Goal: Information Seeking & Learning: Learn about a topic

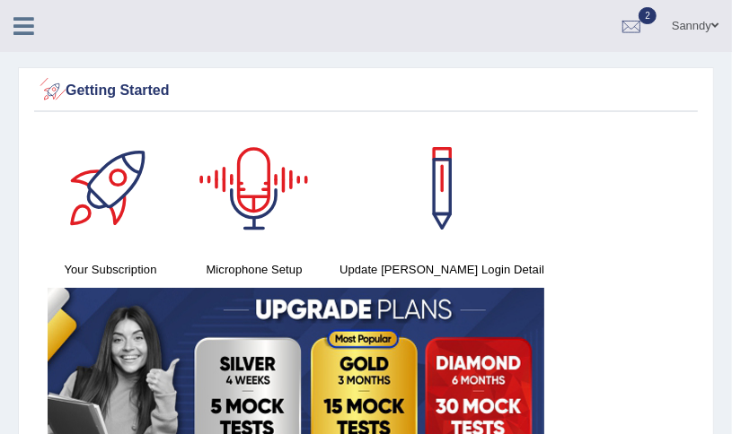
click at [17, 29] on icon at bounding box center [23, 25] width 21 height 23
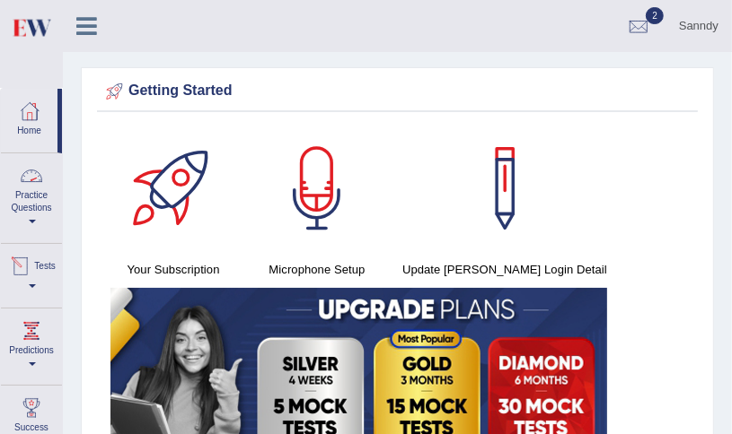
click at [32, 221] on span at bounding box center [32, 222] width 7 height 4
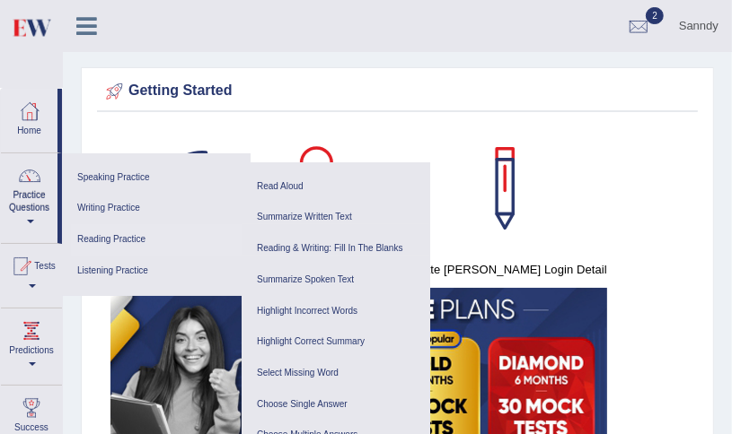
click at [126, 233] on link "Reading Practice" at bounding box center [156, 239] width 171 height 31
click at [282, 182] on link "Read Aloud" at bounding box center [335, 186] width 171 height 31
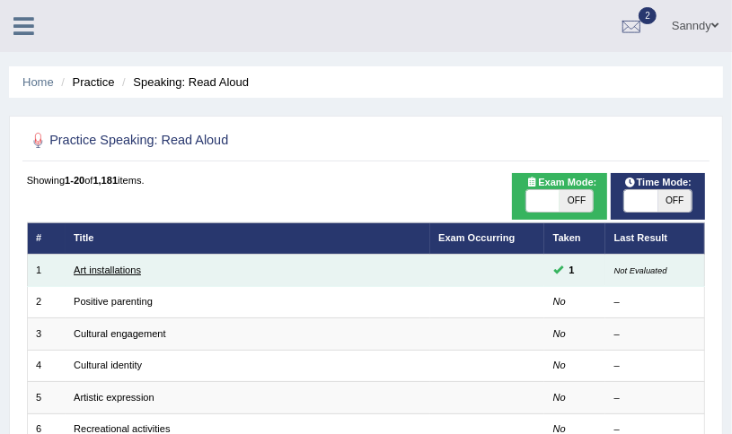
click at [133, 268] on link "Art installations" at bounding box center [107, 270] width 67 height 11
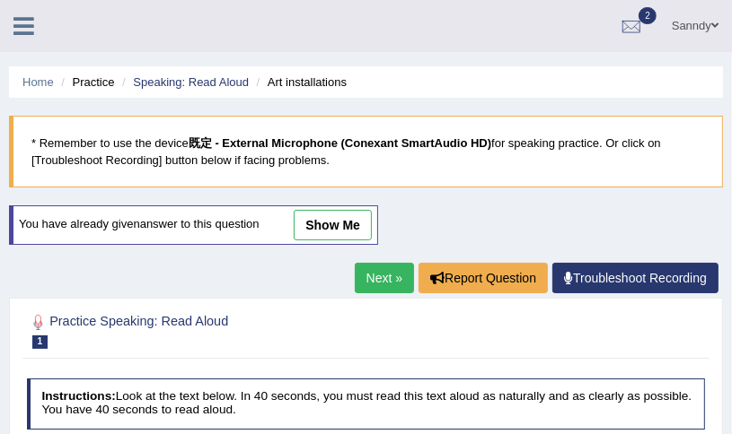
click at [326, 220] on link "show me" at bounding box center [333, 225] width 78 height 31
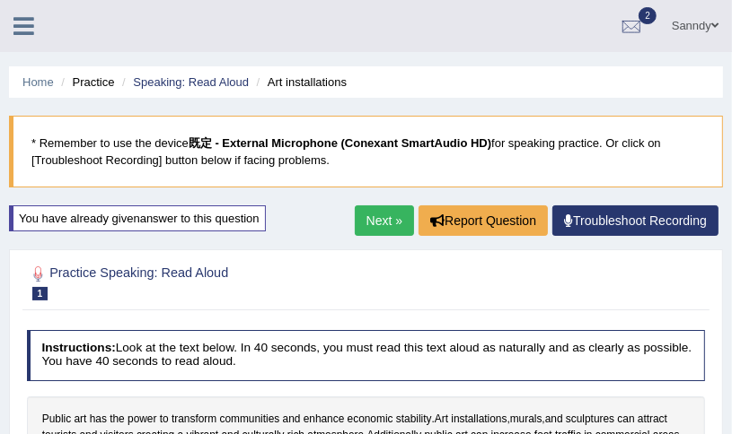
click at [381, 216] on link "Next »" at bounding box center [384, 221] width 59 height 31
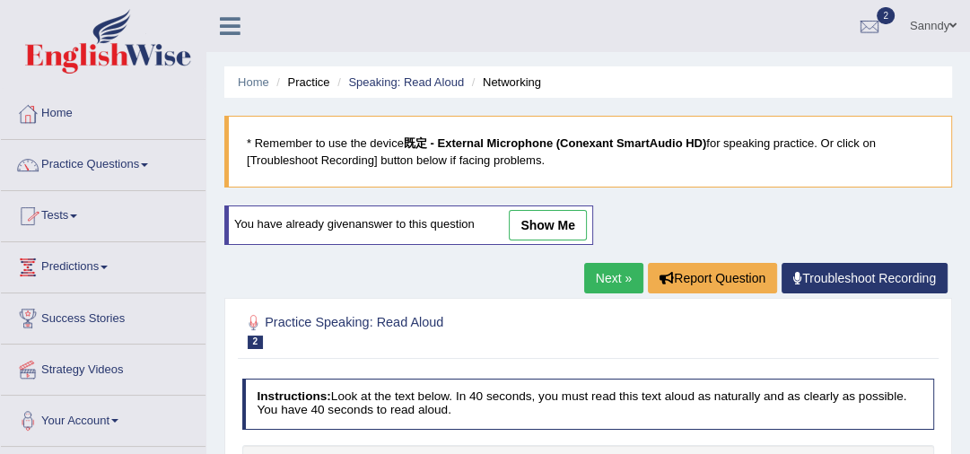
click at [117, 162] on link "Practice Questions" at bounding box center [103, 162] width 205 height 45
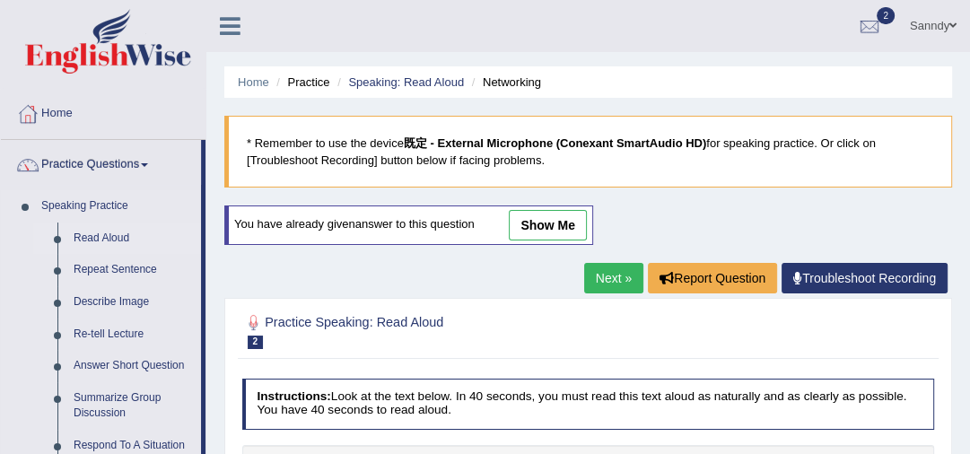
click at [95, 236] on link "Read Aloud" at bounding box center [134, 239] width 136 height 32
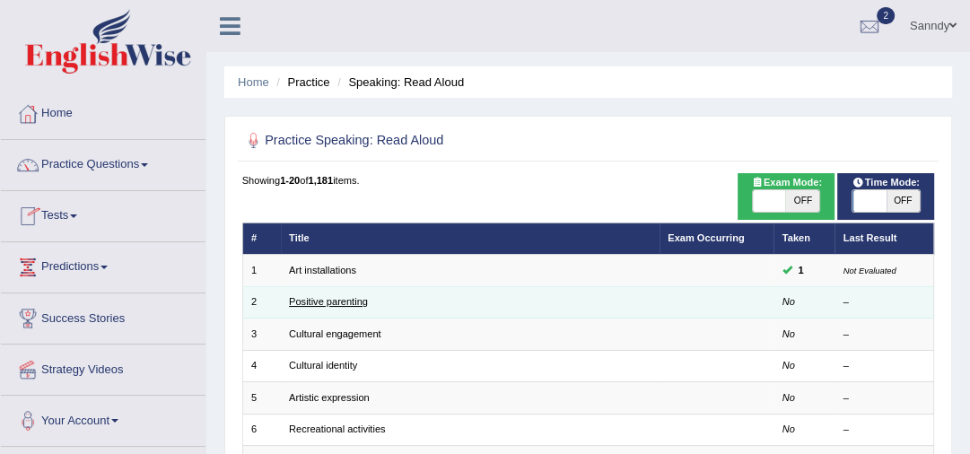
click at [335, 301] on link "Positive parenting" at bounding box center [328, 301] width 79 height 11
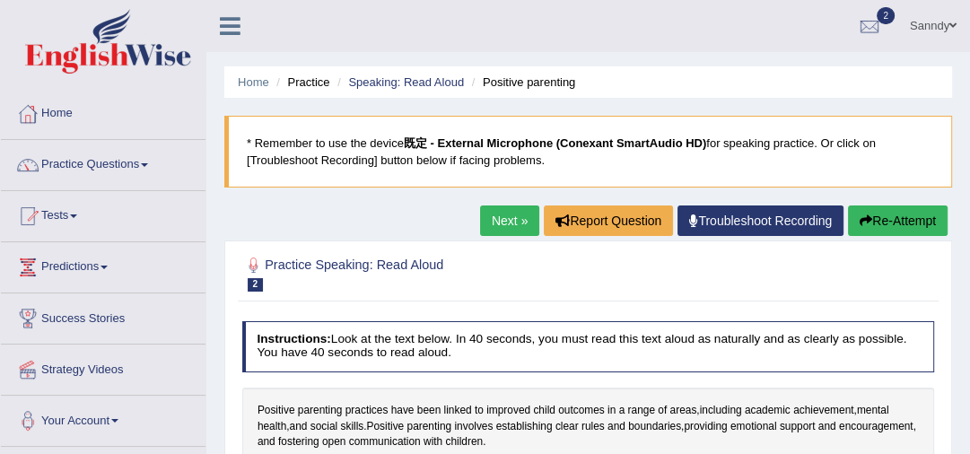
click at [903, 215] on button "Re-Attempt" at bounding box center [898, 221] width 100 height 31
click at [100, 162] on link "Practice Questions" at bounding box center [103, 162] width 205 height 45
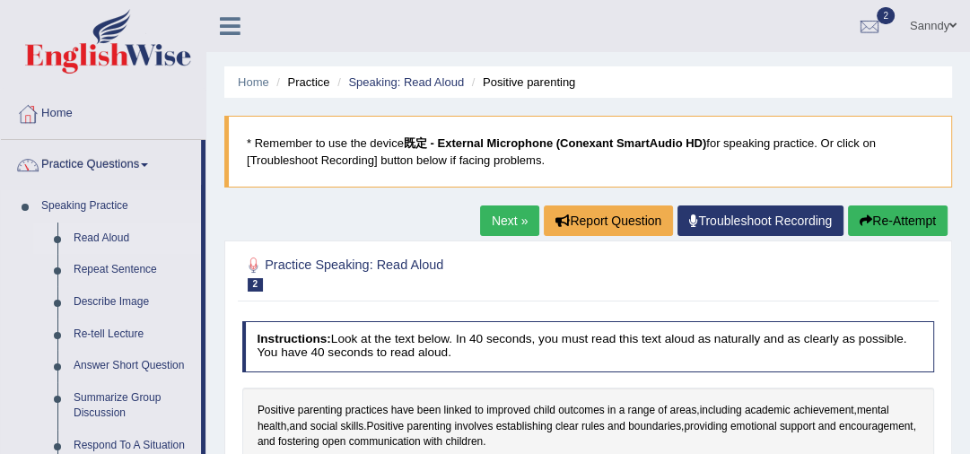
click at [102, 233] on link "Read Aloud" at bounding box center [134, 239] width 136 height 32
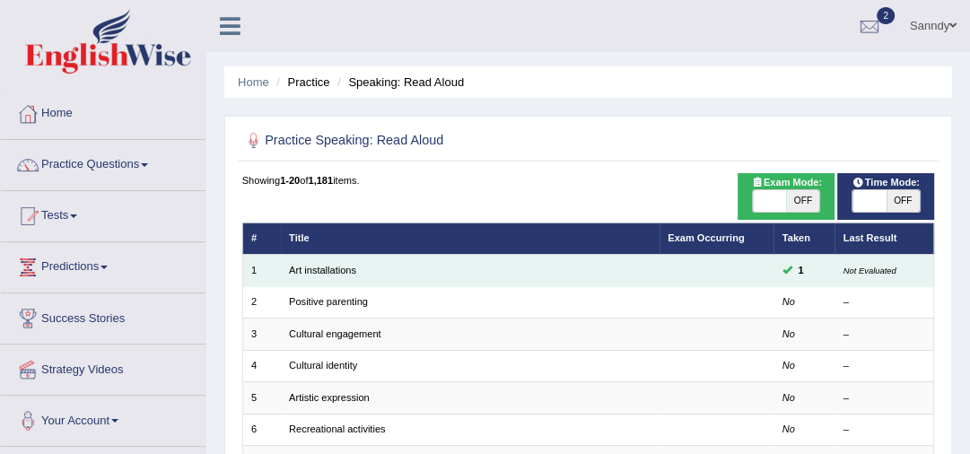
click at [609, 269] on td "Art installations" at bounding box center [470, 270] width 379 height 31
click at [309, 268] on link "Art installations" at bounding box center [322, 270] width 67 height 11
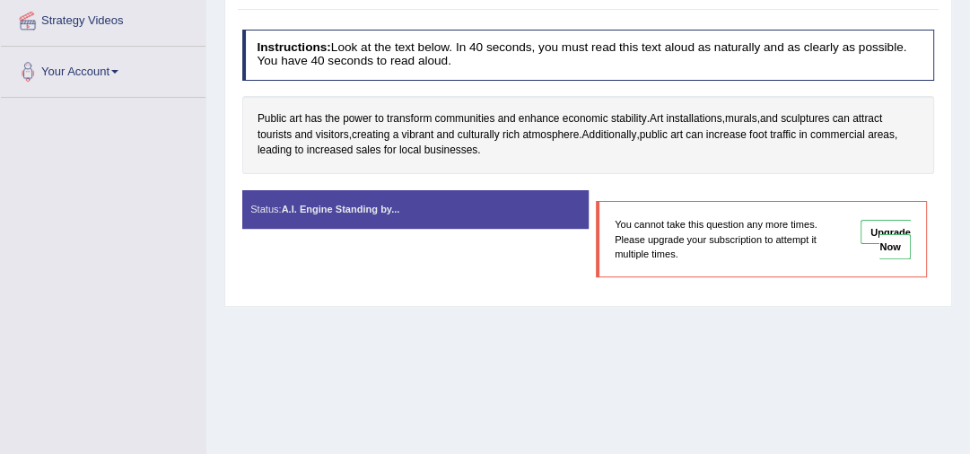
scroll to position [129, 0]
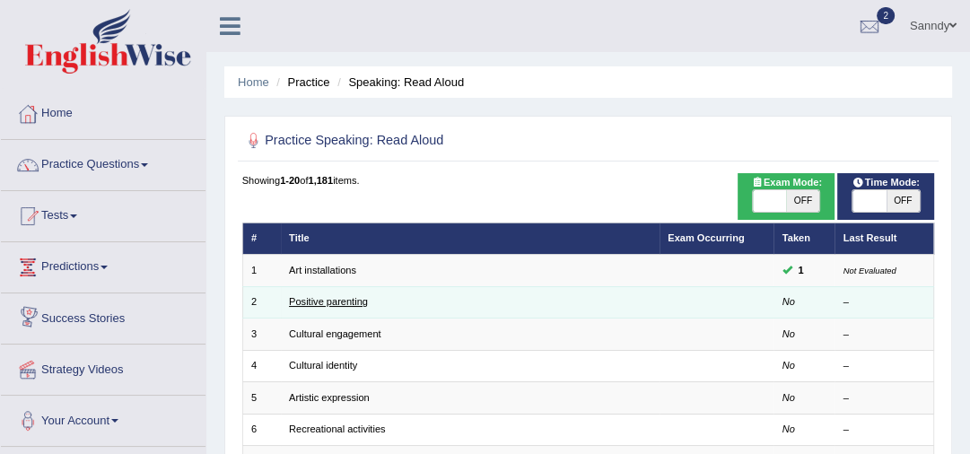
click at [291, 298] on link "Positive parenting" at bounding box center [328, 301] width 79 height 11
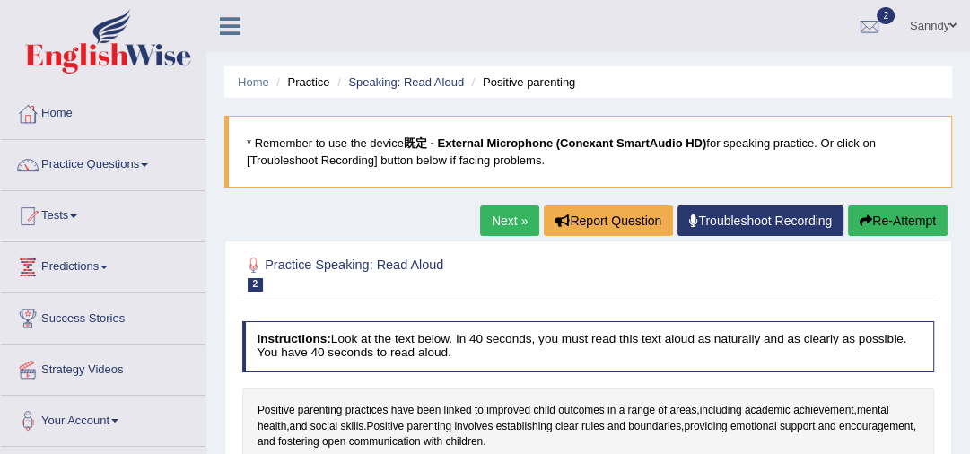
click at [900, 219] on button "Re-Attempt" at bounding box center [898, 221] width 100 height 31
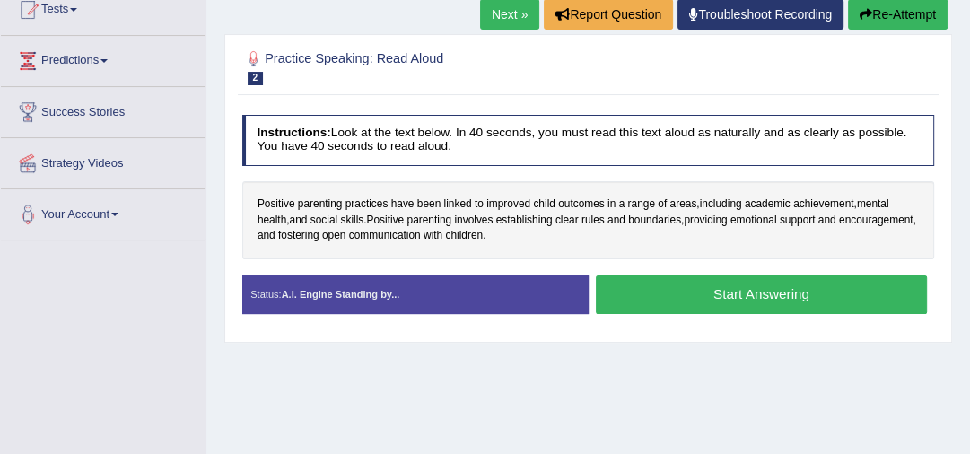
scroll to position [215, 0]
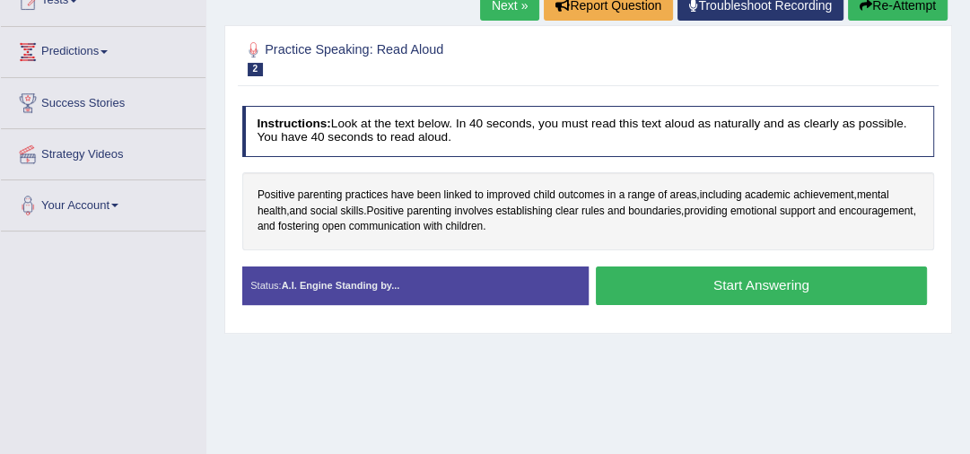
click at [768, 289] on button "Start Answering" at bounding box center [761, 286] width 331 height 39
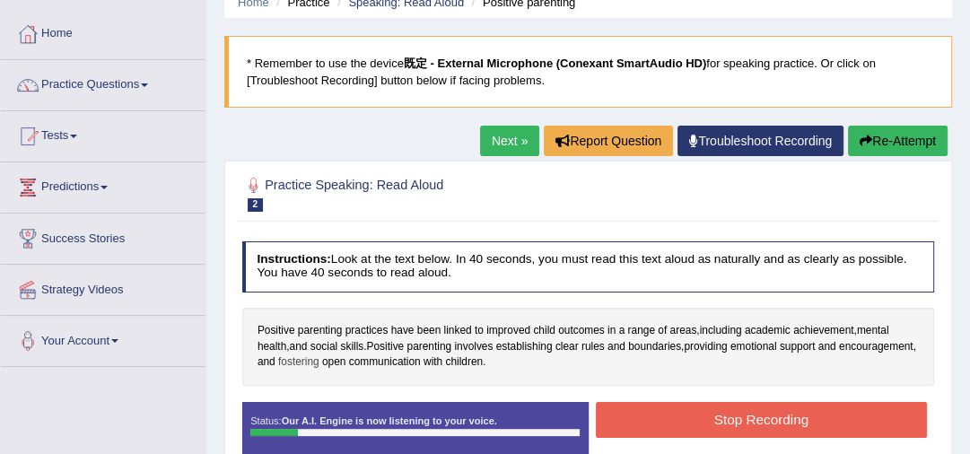
scroll to position [144, 0]
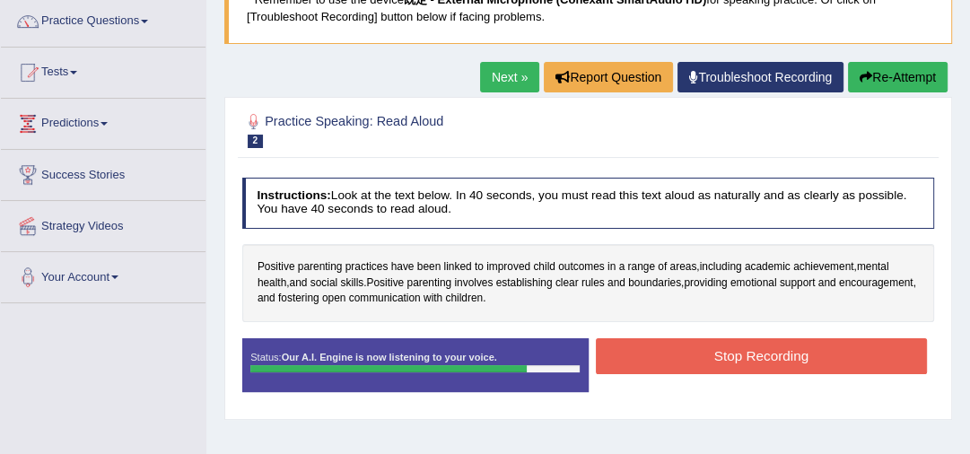
click at [676, 352] on button "Stop Recording" at bounding box center [761, 355] width 331 height 35
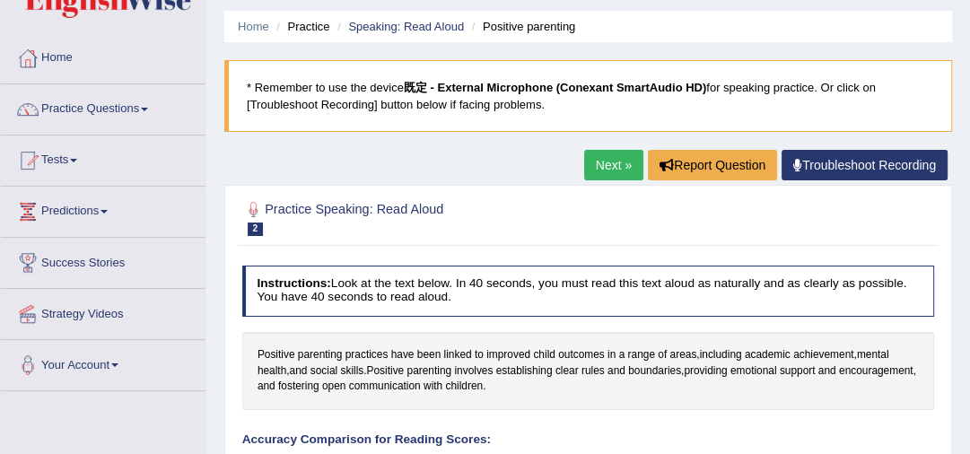
scroll to position [32, 0]
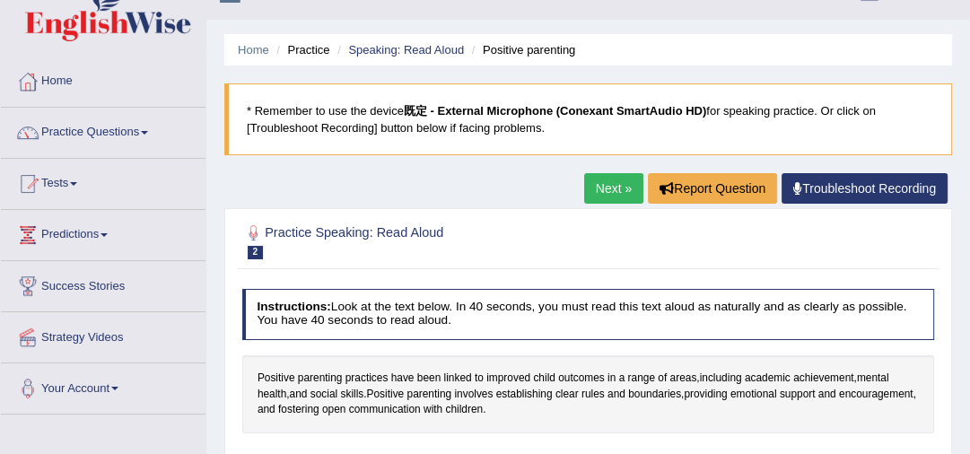
click at [603, 190] on link "Next »" at bounding box center [613, 188] width 59 height 31
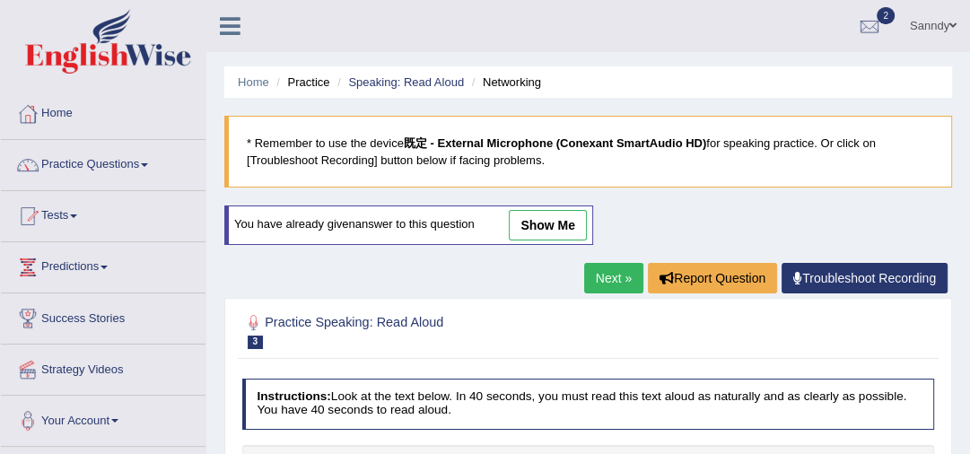
click at [614, 276] on link "Next »" at bounding box center [613, 278] width 59 height 31
click at [99, 158] on link "Practice Questions" at bounding box center [103, 162] width 205 height 45
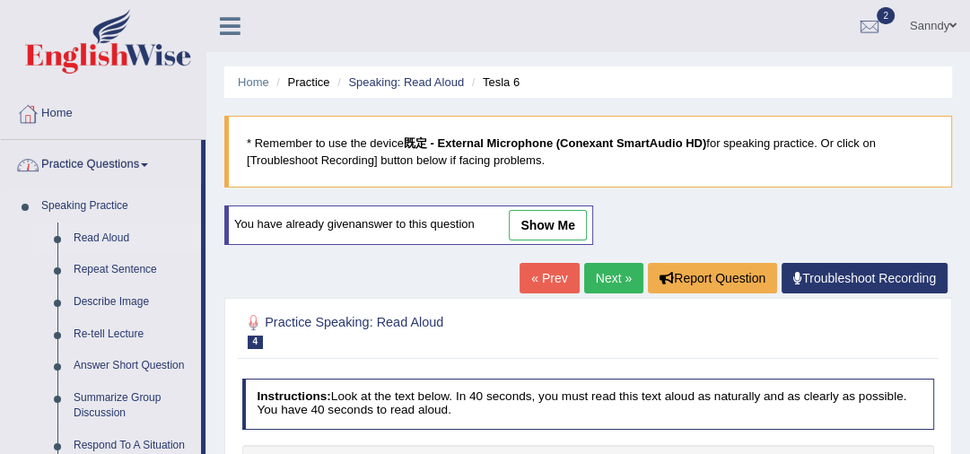
click at [102, 234] on link "Read Aloud" at bounding box center [134, 239] width 136 height 32
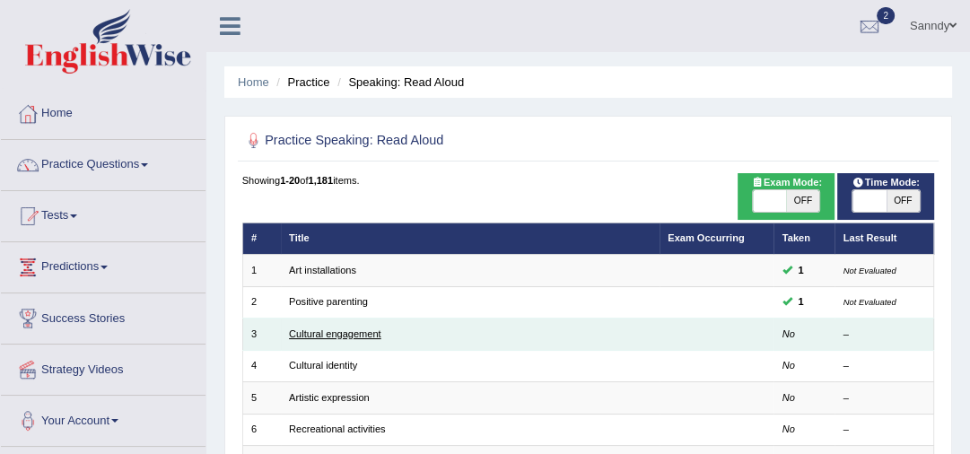
click at [330, 332] on link "Cultural engagement" at bounding box center [335, 334] width 92 height 11
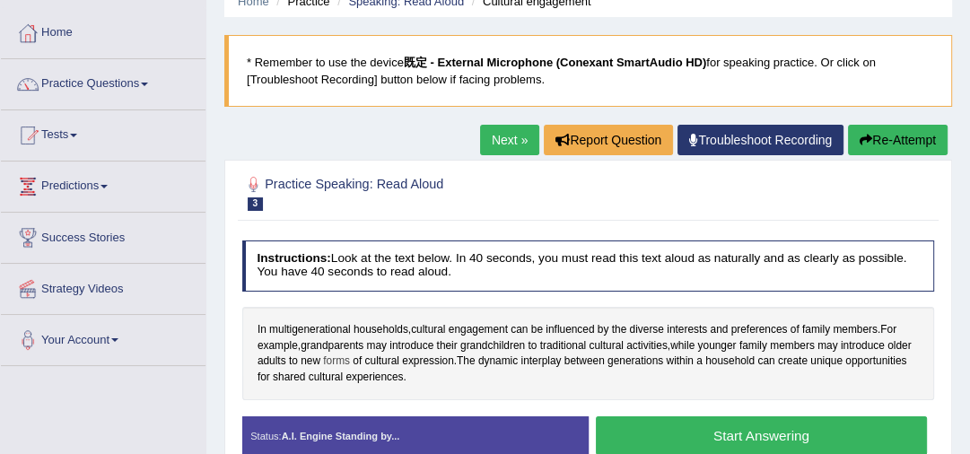
scroll to position [144, 0]
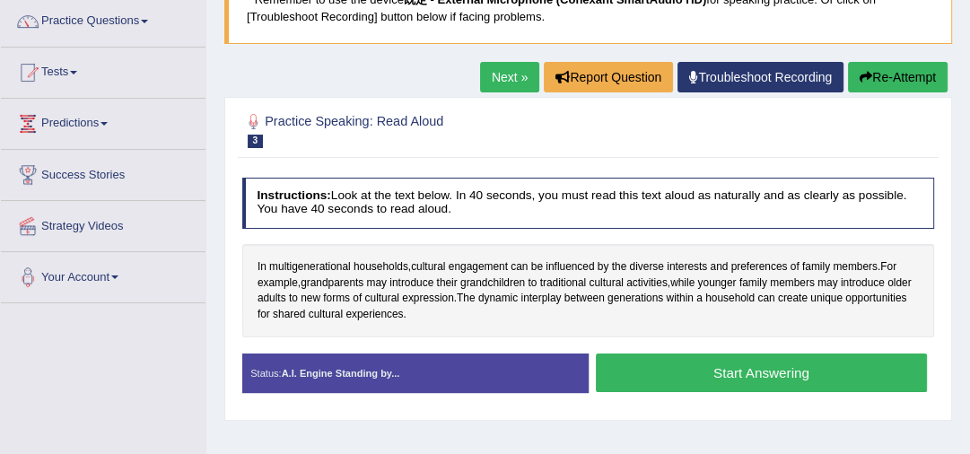
click at [729, 373] on button "Start Answering" at bounding box center [761, 373] width 331 height 39
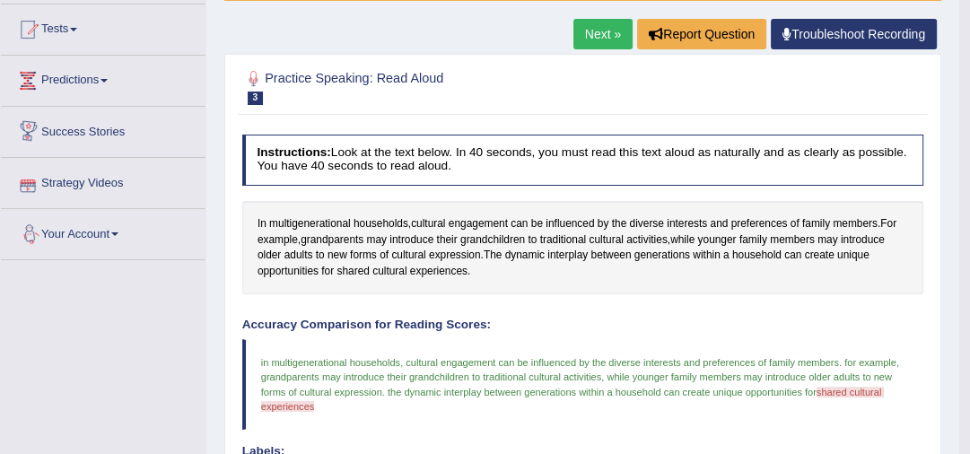
scroll to position [0, 0]
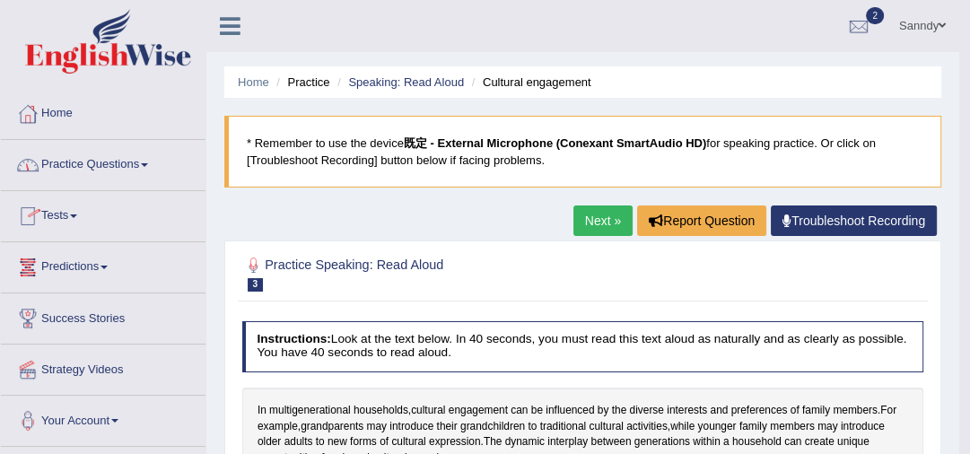
click at [592, 220] on link "Next »" at bounding box center [603, 221] width 59 height 31
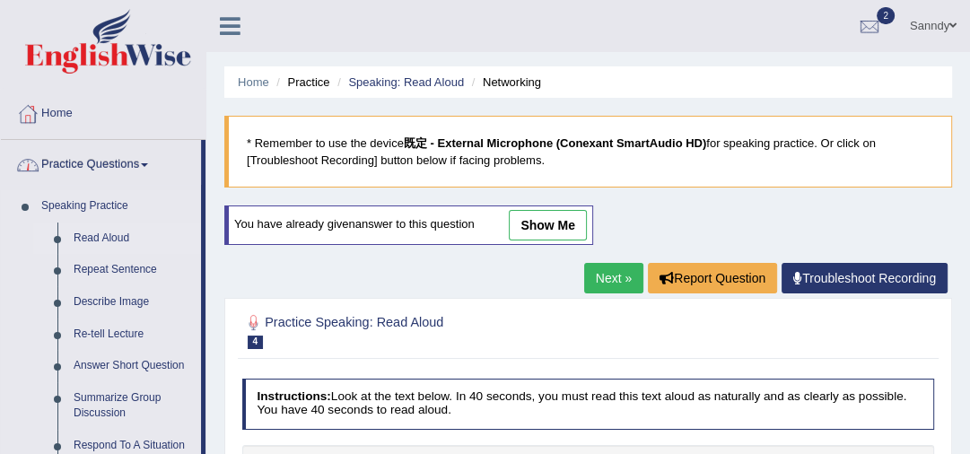
click at [87, 234] on link "Read Aloud" at bounding box center [134, 239] width 136 height 32
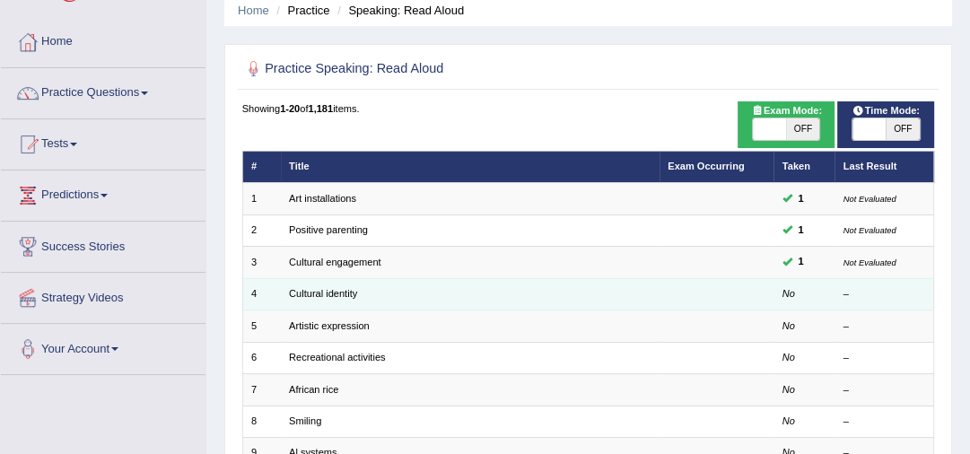
scroll to position [72, 0]
click at [323, 294] on link "Cultural identity" at bounding box center [323, 293] width 68 height 11
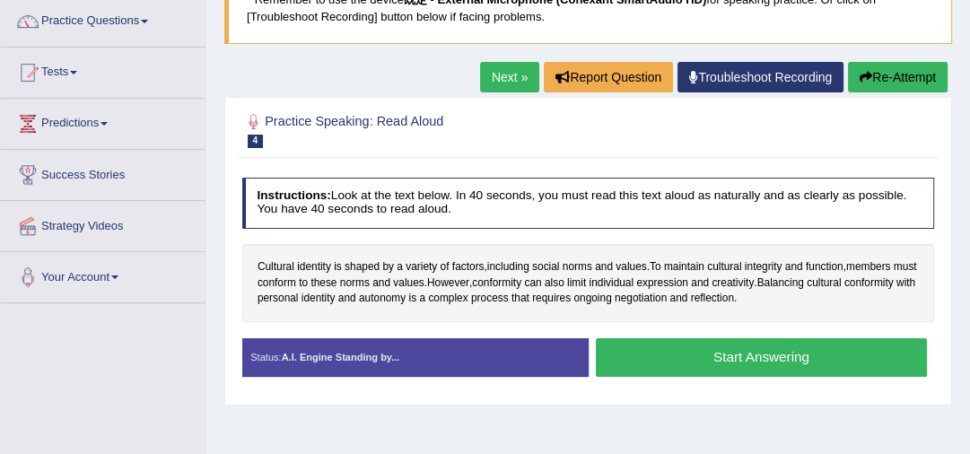
click at [739, 358] on button "Start Answering" at bounding box center [761, 357] width 331 height 39
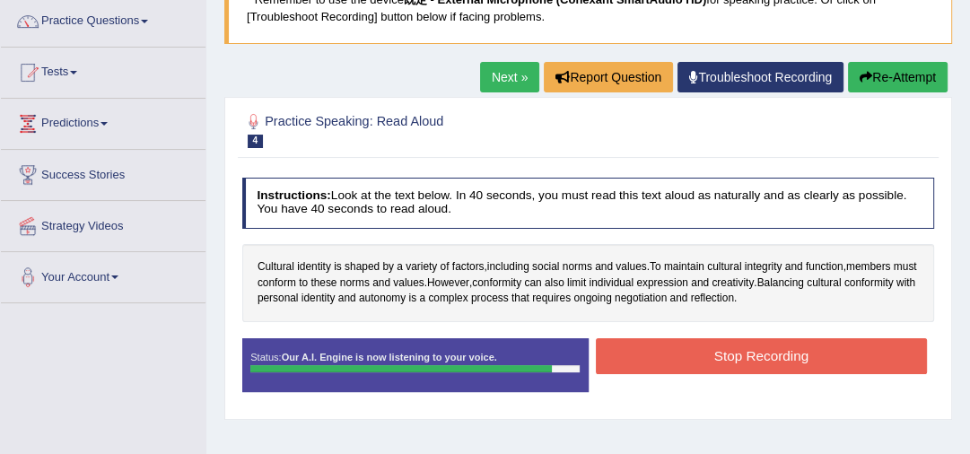
click at [742, 352] on button "Stop Recording" at bounding box center [761, 355] width 331 height 35
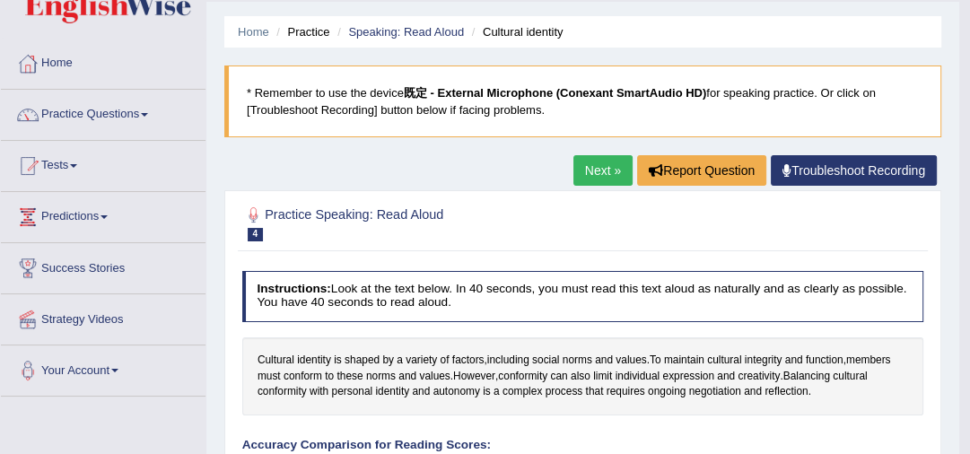
scroll to position [32, 0]
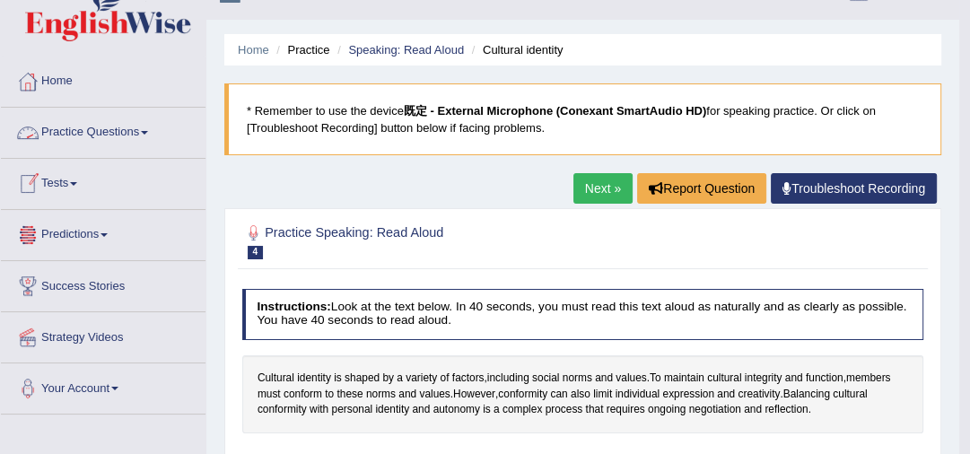
click at [87, 231] on link "Predictions" at bounding box center [103, 232] width 205 height 45
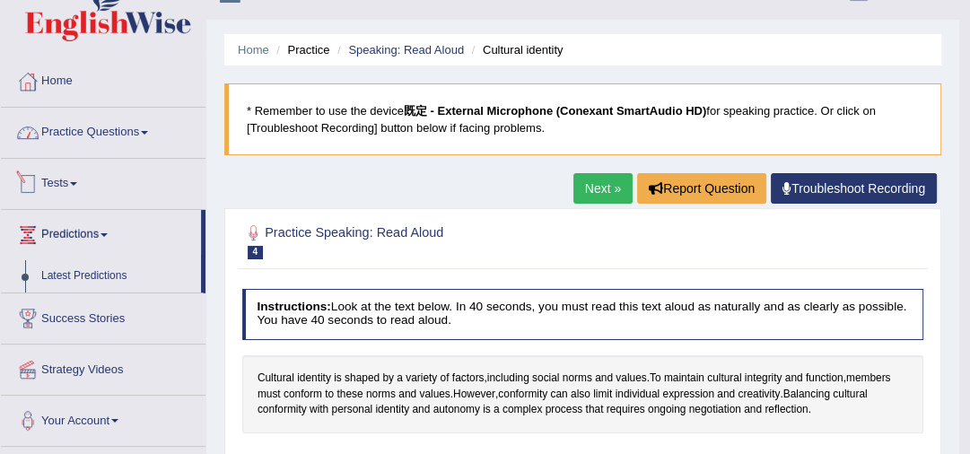
click at [104, 133] on link "Practice Questions" at bounding box center [103, 130] width 205 height 45
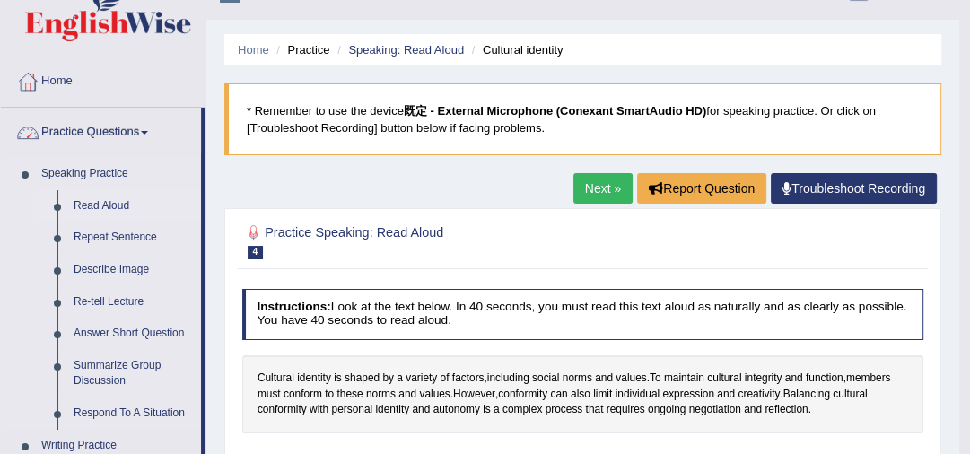
click at [105, 201] on link "Read Aloud" at bounding box center [134, 206] width 136 height 32
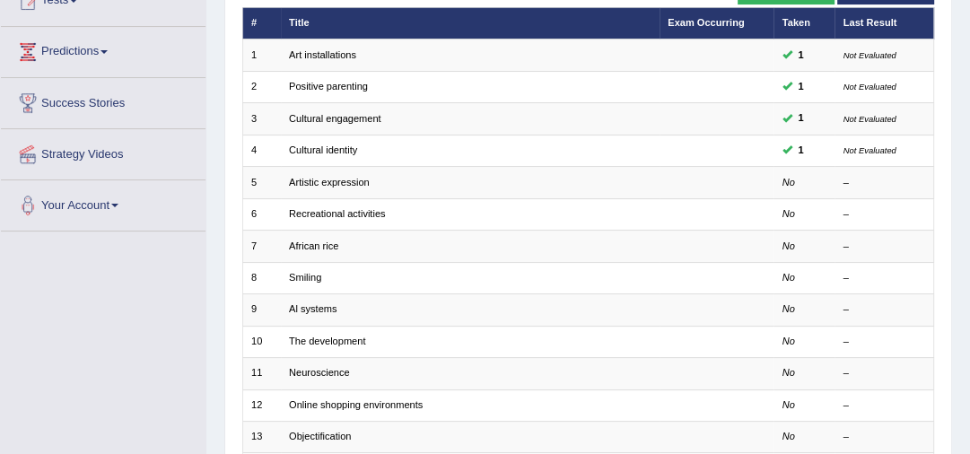
click at [323, 177] on link "Artistic expression" at bounding box center [329, 182] width 81 height 11
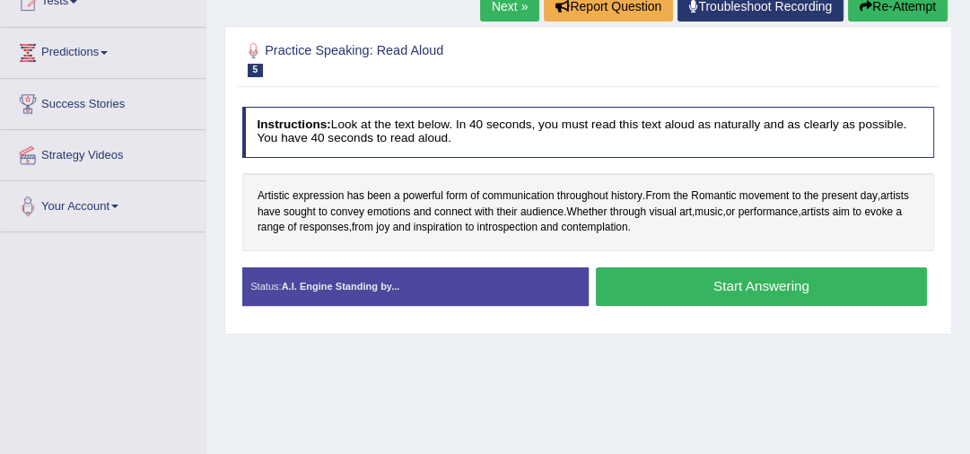
scroll to position [215, 0]
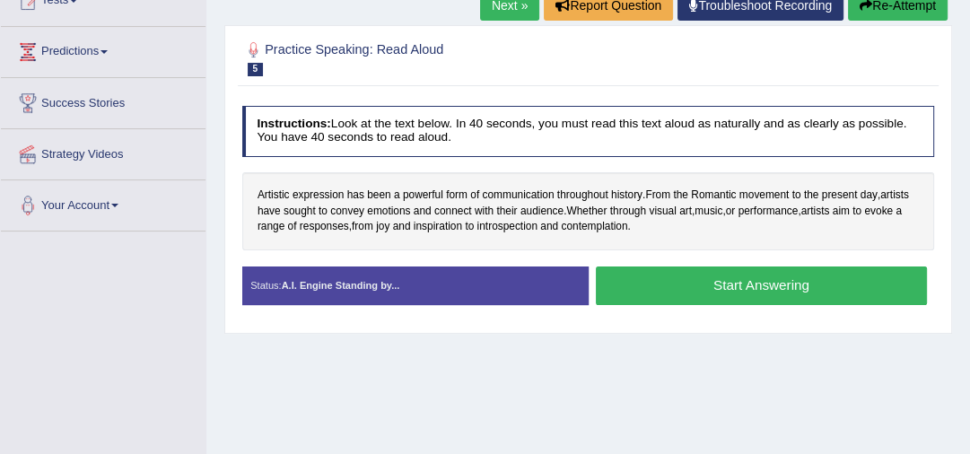
click at [688, 283] on button "Start Answering" at bounding box center [761, 286] width 331 height 39
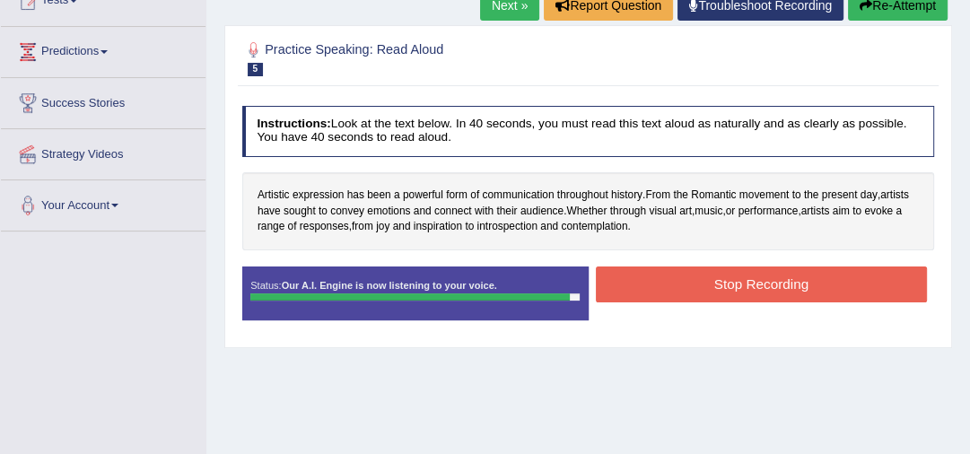
click at [735, 279] on button "Stop Recording" at bounding box center [761, 284] width 331 height 35
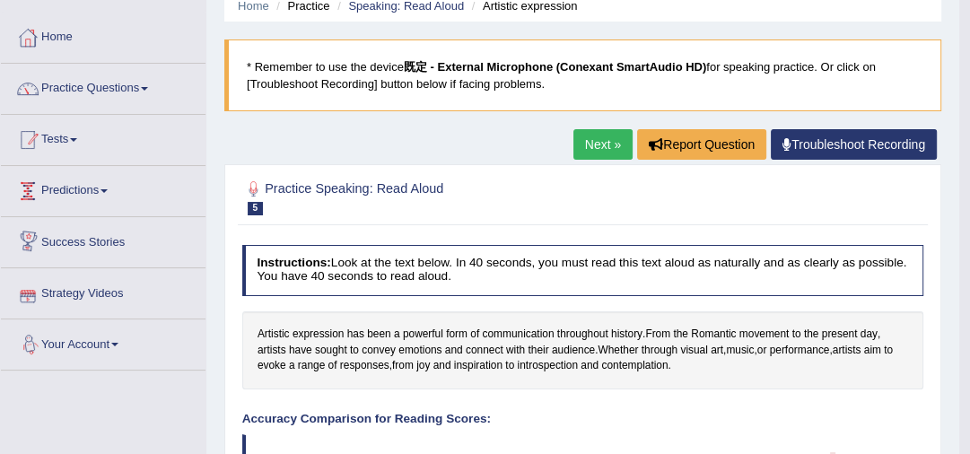
scroll to position [0, 0]
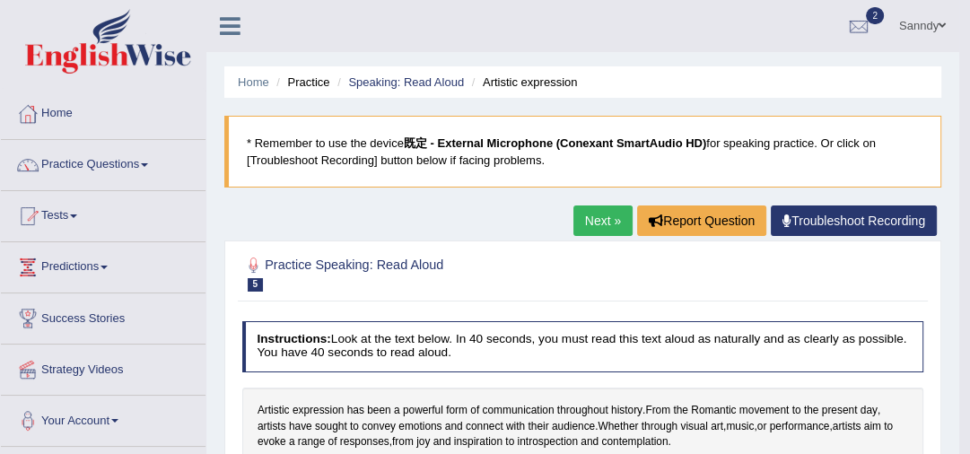
click at [92, 162] on link "Practice Questions" at bounding box center [103, 162] width 205 height 45
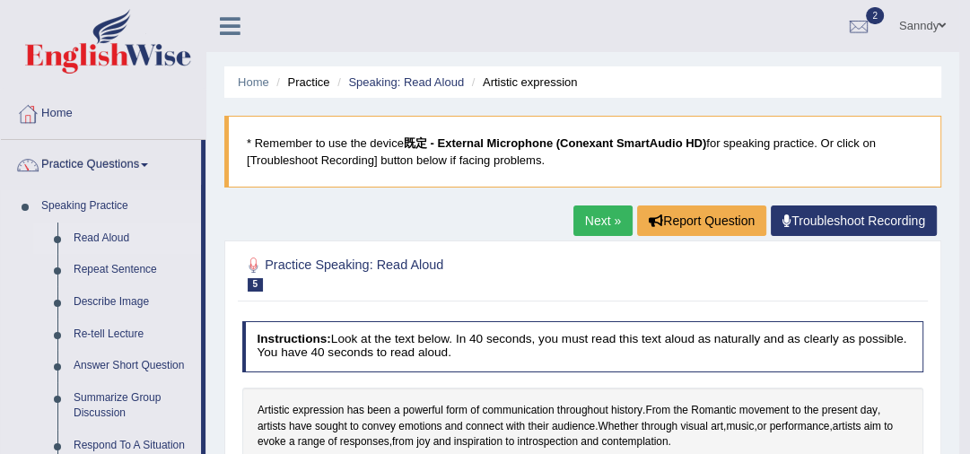
click at [93, 237] on link "Read Aloud" at bounding box center [134, 239] width 136 height 32
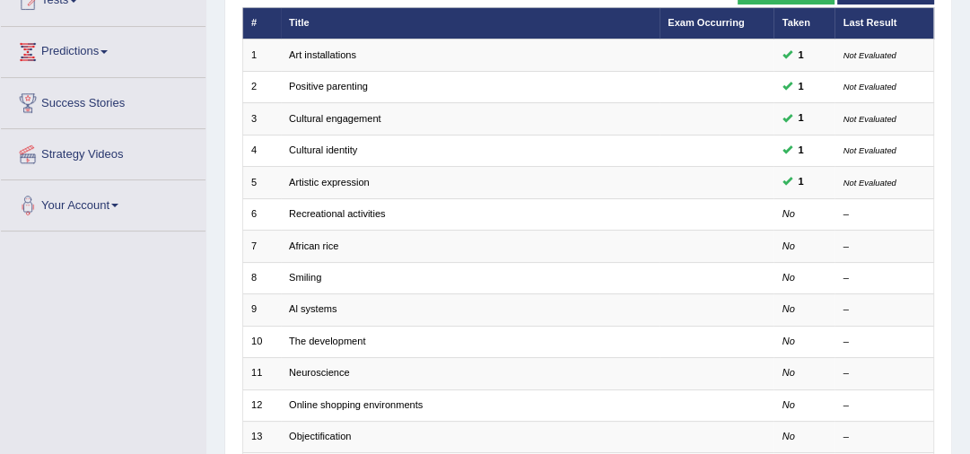
click at [341, 211] on link "Recreational activities" at bounding box center [337, 213] width 96 height 11
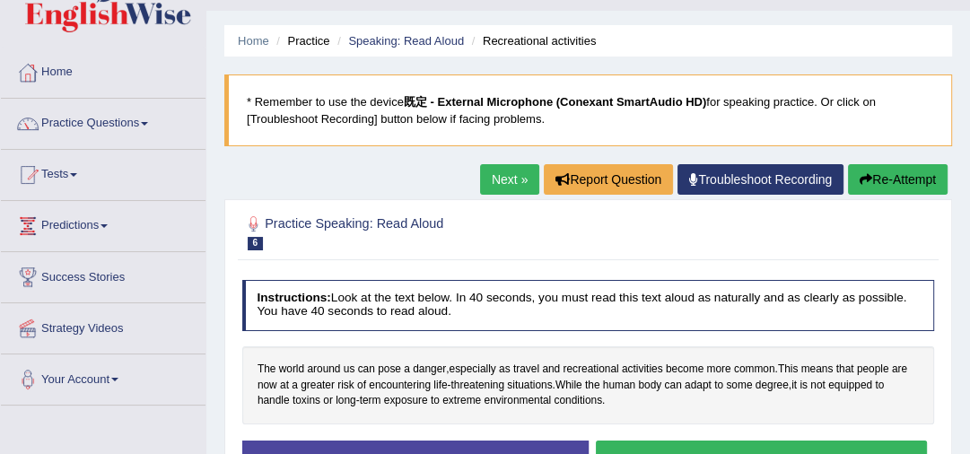
scroll to position [215, 0]
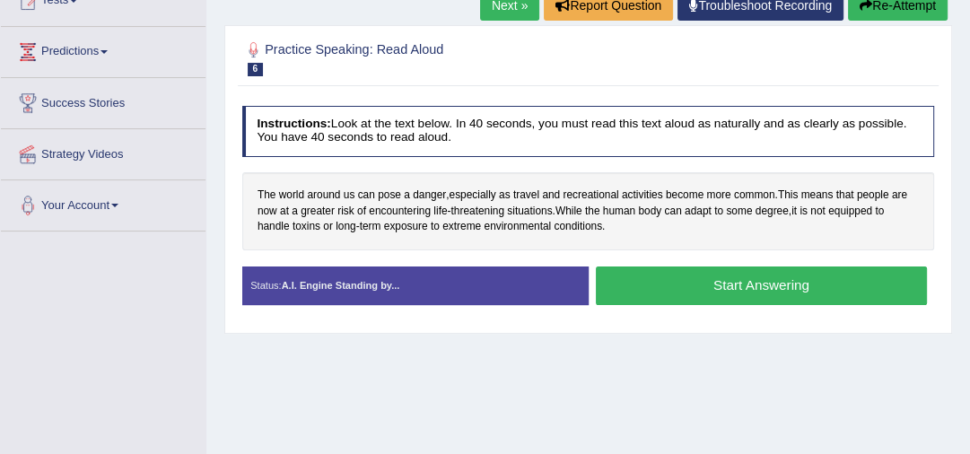
click at [693, 284] on button "Start Answering" at bounding box center [761, 286] width 331 height 39
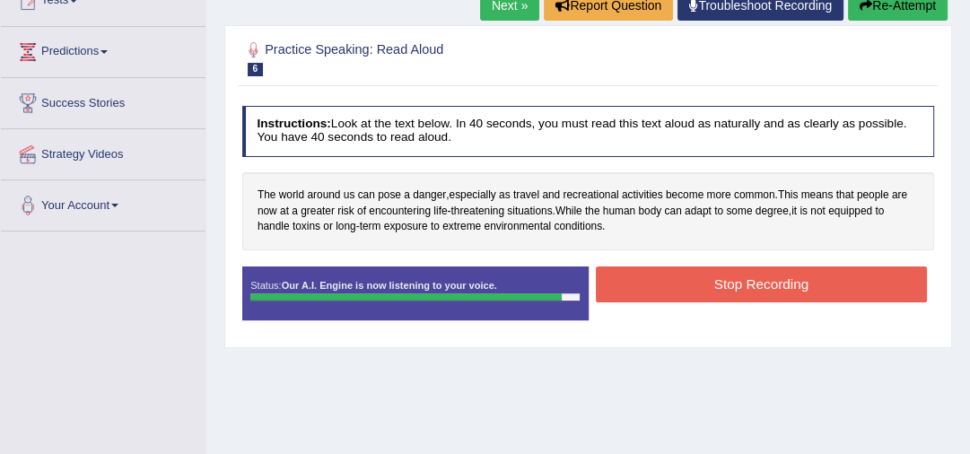
click at [690, 287] on button "Stop Recording" at bounding box center [761, 284] width 331 height 35
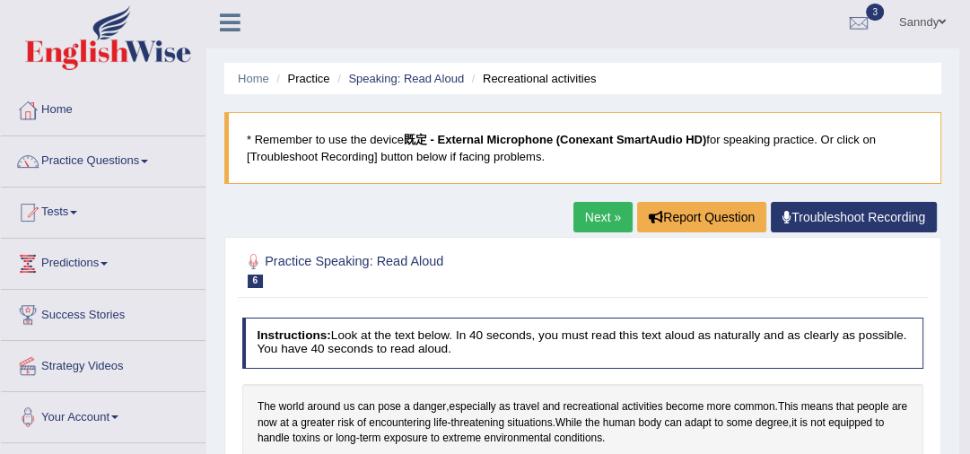
scroll to position [0, 0]
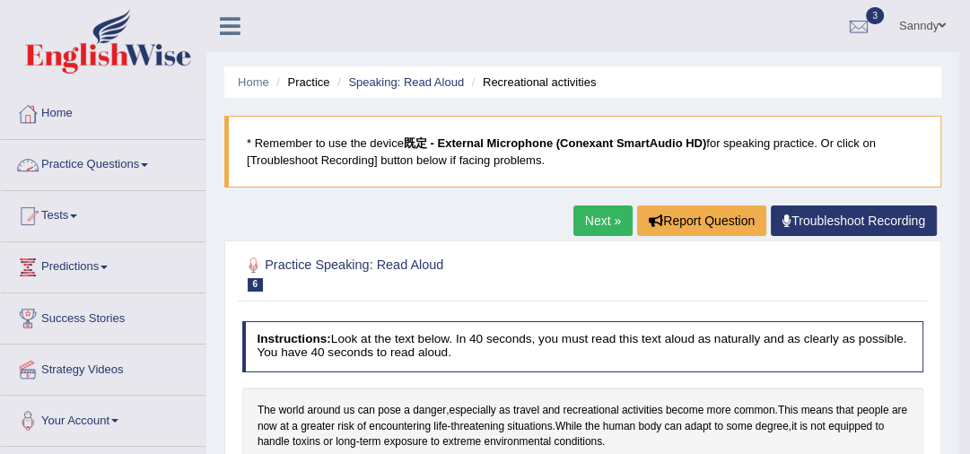
click at [111, 166] on link "Practice Questions" at bounding box center [103, 162] width 205 height 45
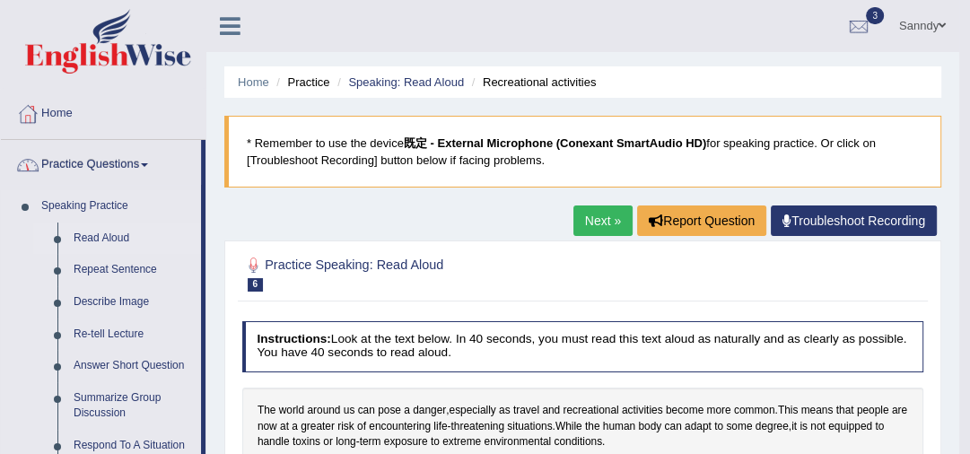
click at [107, 237] on link "Read Aloud" at bounding box center [134, 239] width 136 height 32
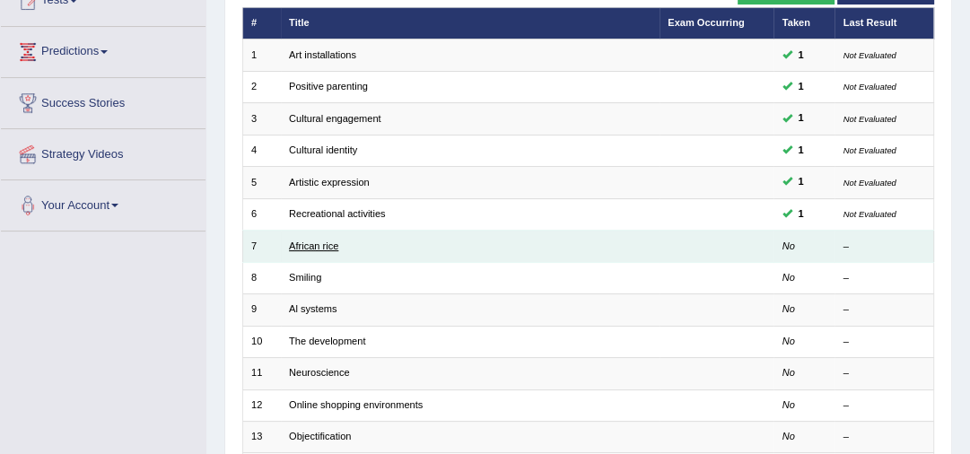
click at [318, 244] on link "African rice" at bounding box center [313, 246] width 49 height 11
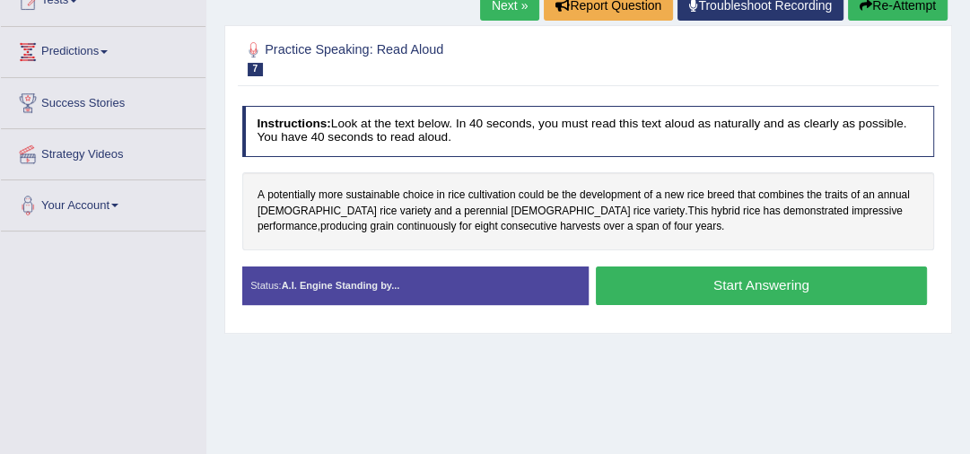
click at [686, 287] on button "Start Answering" at bounding box center [761, 286] width 331 height 39
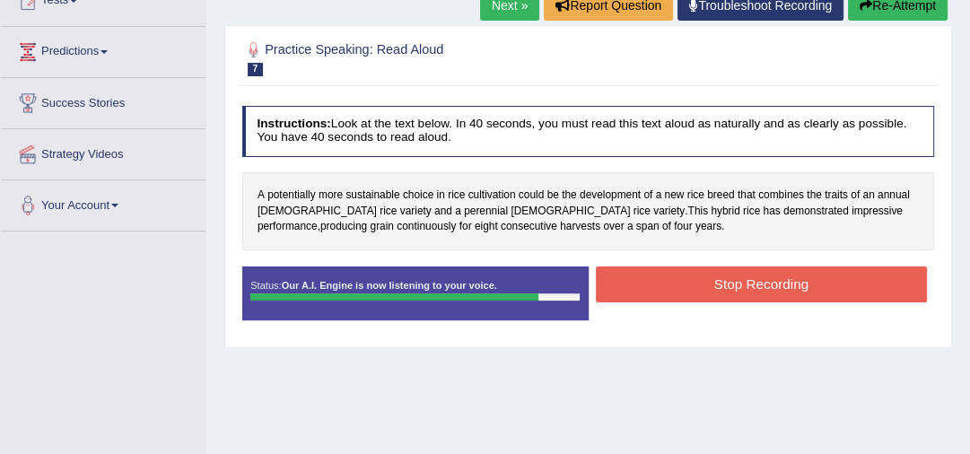
click at [690, 280] on button "Stop Recording" at bounding box center [761, 284] width 331 height 35
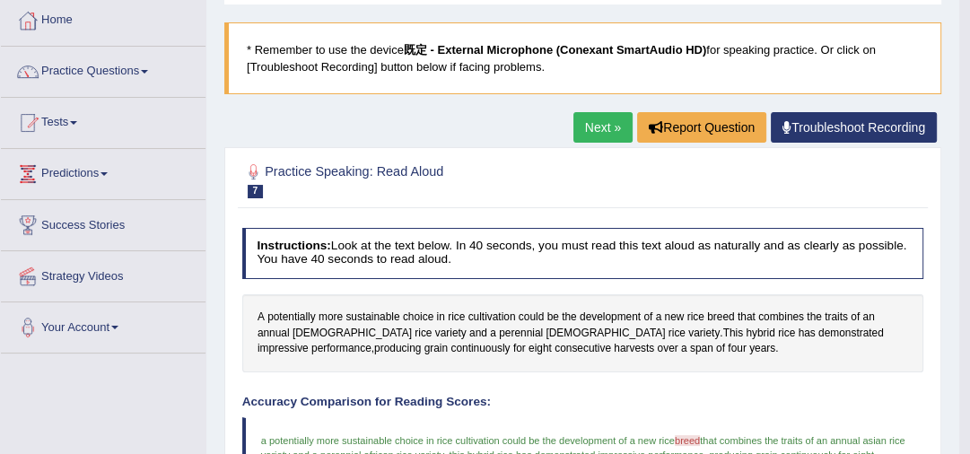
scroll to position [32, 0]
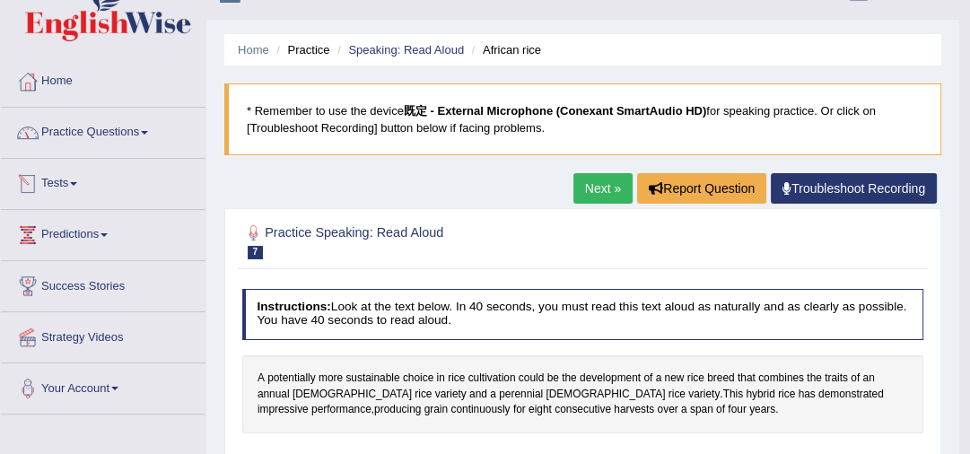
click at [120, 139] on link "Practice Questions" at bounding box center [103, 130] width 205 height 45
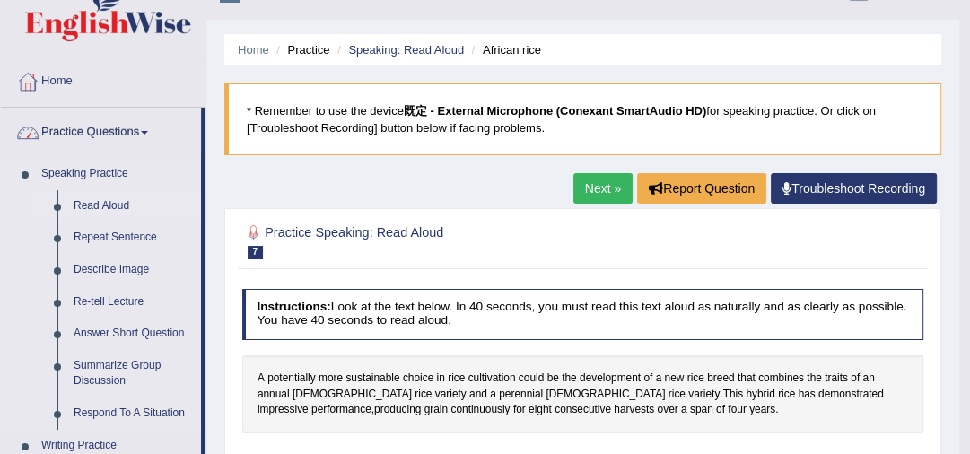
click at [96, 194] on link "Read Aloud" at bounding box center [134, 206] width 136 height 32
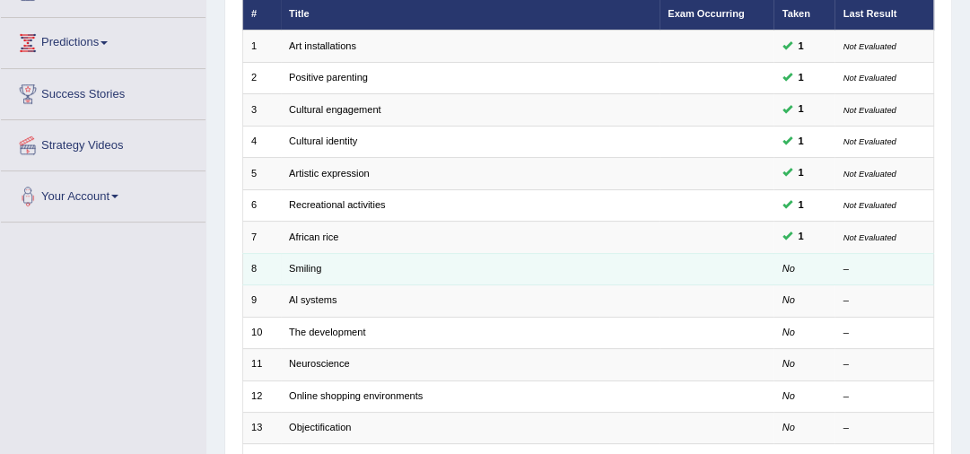
scroll to position [219, 0]
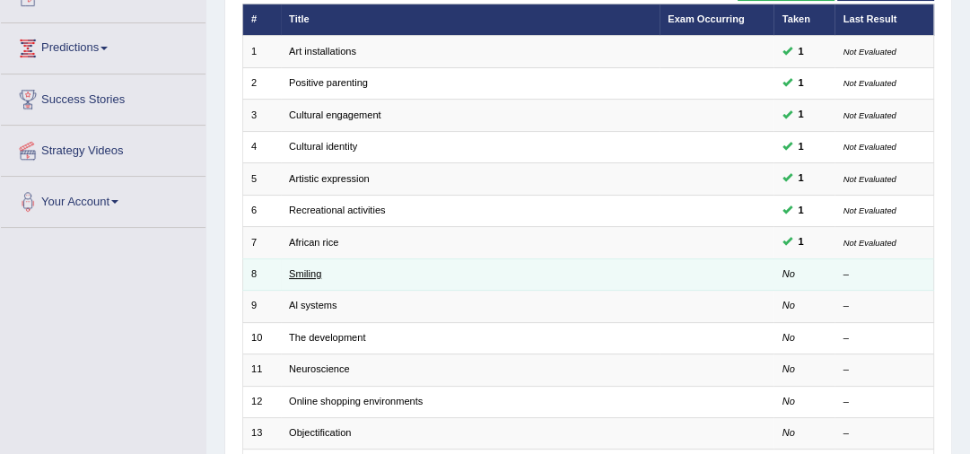
click at [306, 272] on link "Smiling" at bounding box center [305, 273] width 32 height 11
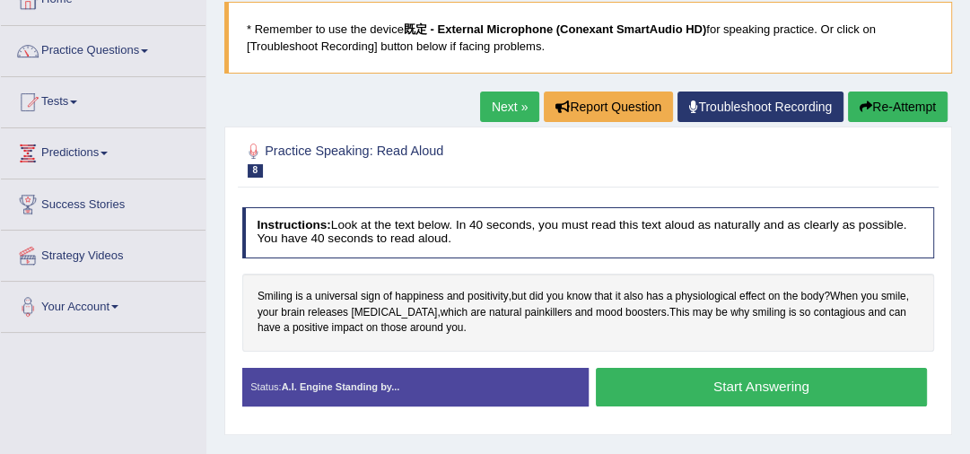
scroll to position [144, 0]
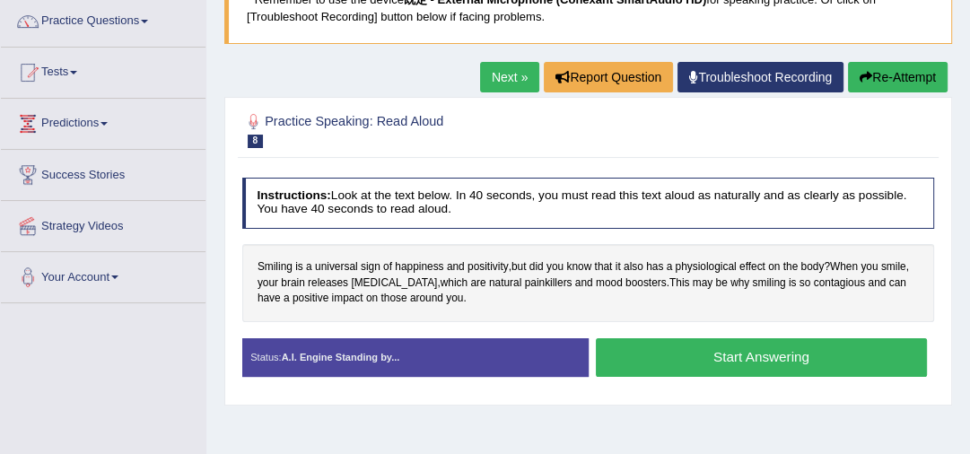
click at [740, 354] on button "Start Answering" at bounding box center [761, 357] width 331 height 39
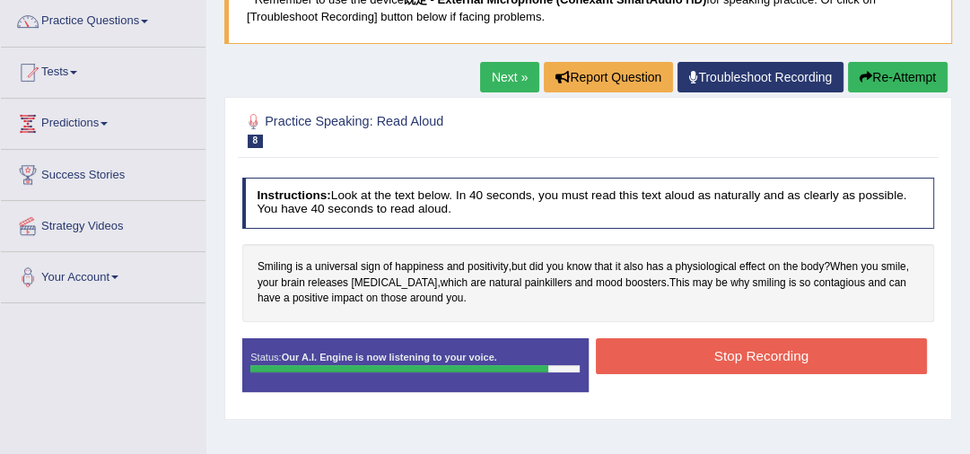
click at [685, 359] on button "Stop Recording" at bounding box center [761, 355] width 331 height 35
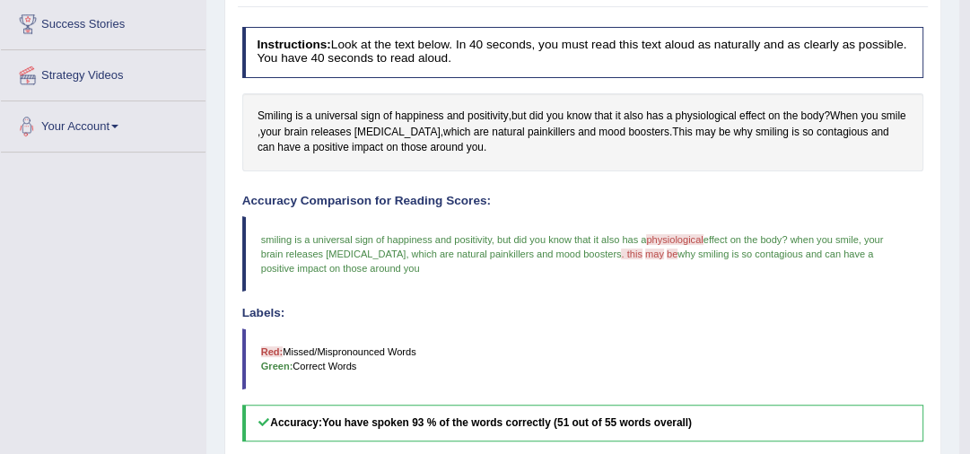
scroll to position [72, 0]
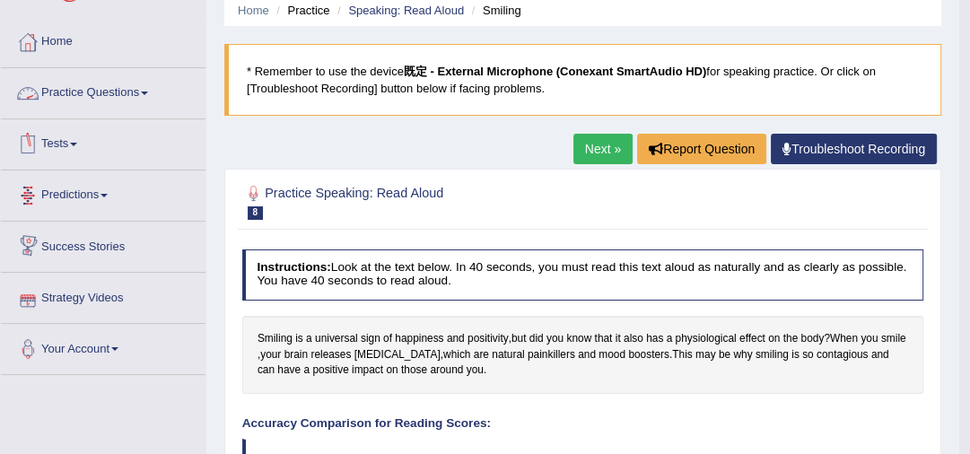
click at [97, 97] on link "Practice Questions" at bounding box center [103, 90] width 205 height 45
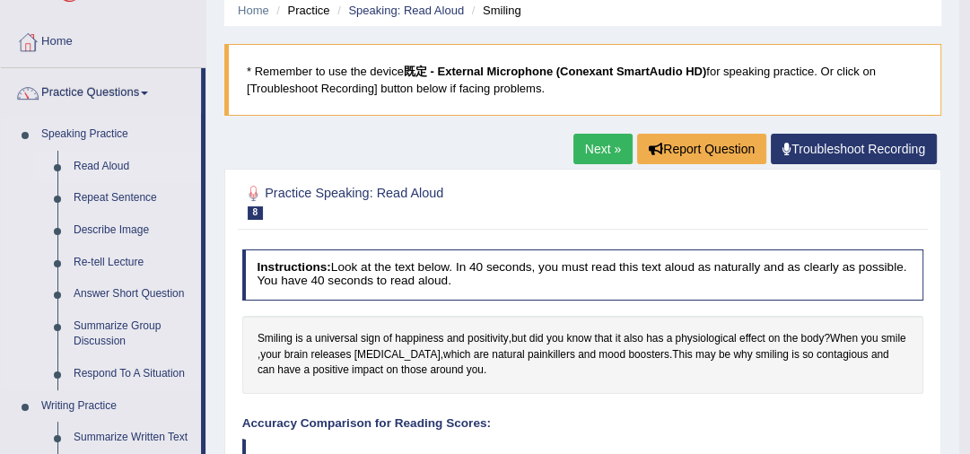
click at [101, 164] on link "Read Aloud" at bounding box center [134, 167] width 136 height 32
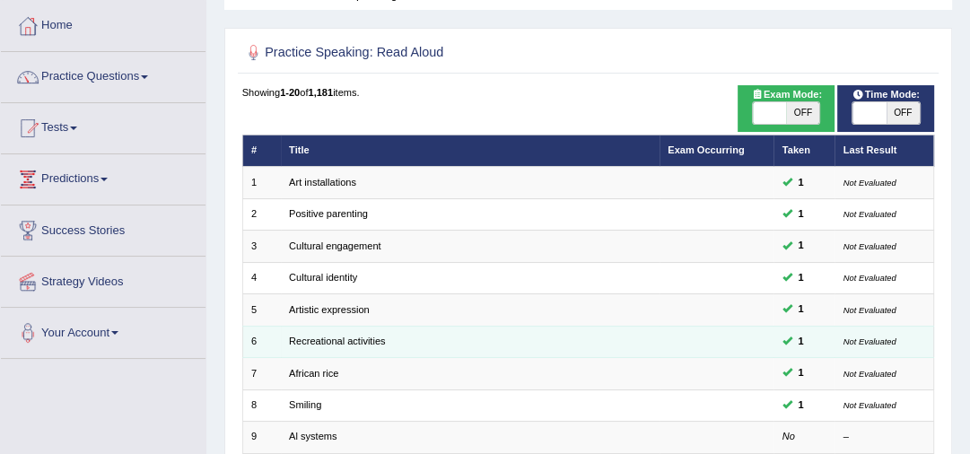
scroll to position [144, 0]
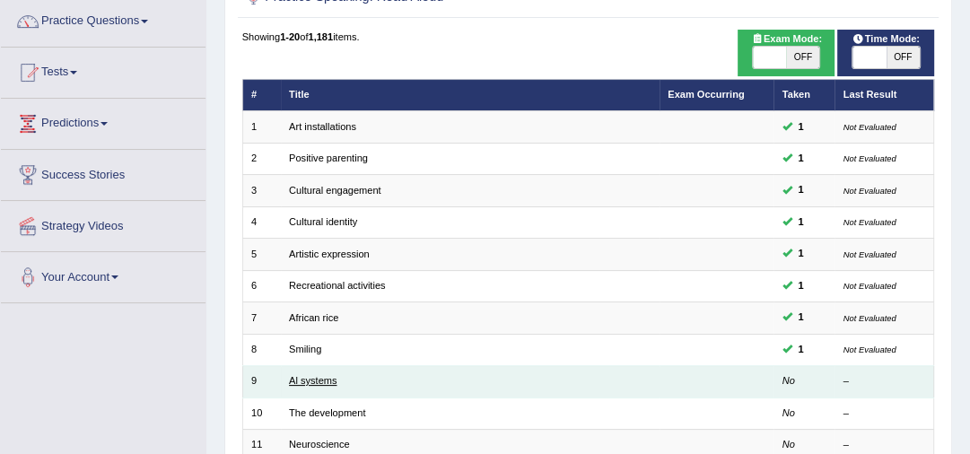
click at [307, 381] on link "Al systems" at bounding box center [313, 380] width 48 height 11
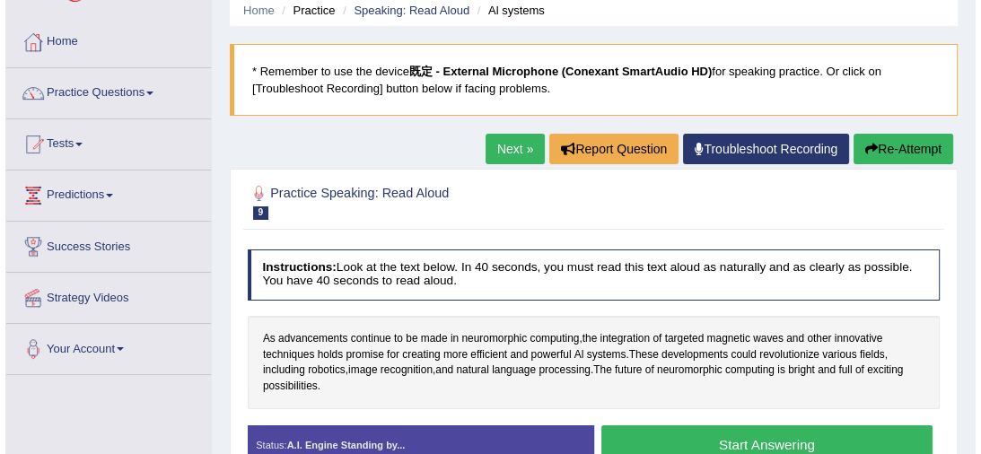
scroll to position [144, 0]
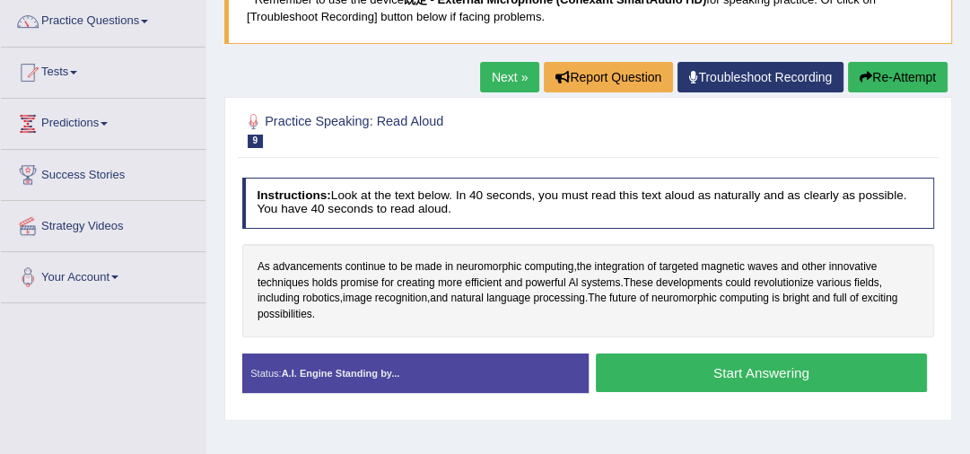
click at [717, 373] on button "Start Answering" at bounding box center [761, 373] width 331 height 39
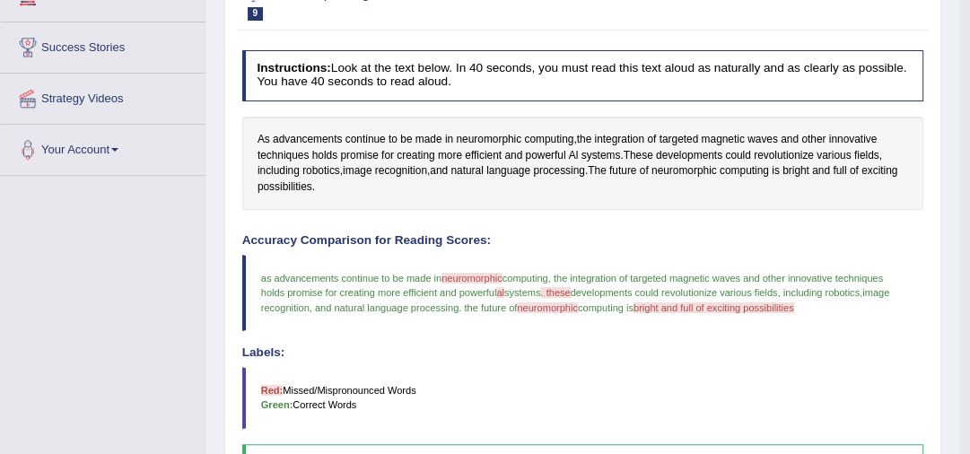
scroll to position [48, 0]
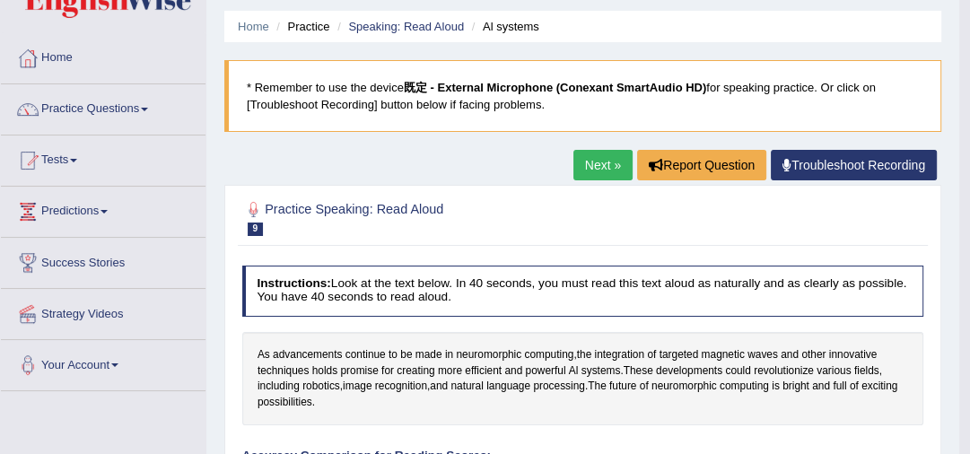
drag, startPoint x: 233, startPoint y: 154, endPoint x: 285, endPoint y: 178, distance: 56.2
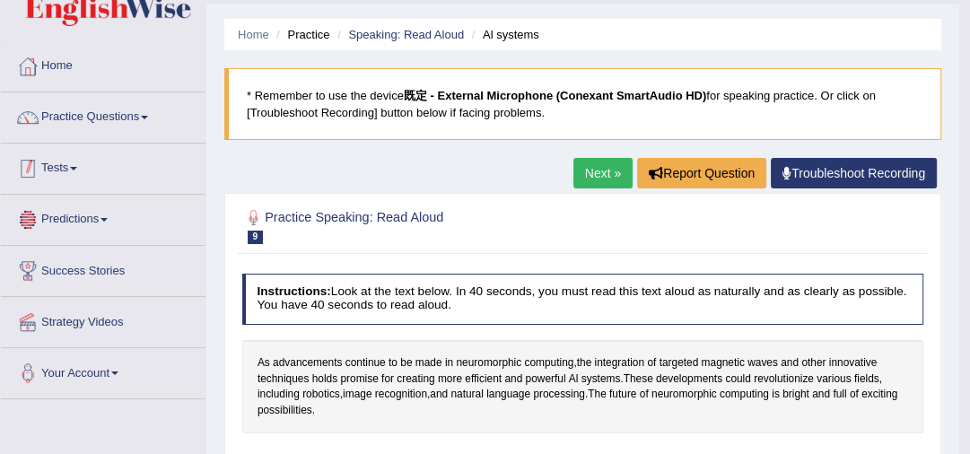
drag, startPoint x: 202, startPoint y: 197, endPoint x: 189, endPoint y: 133, distance: 65.8
click at [148, 119] on link "Practice Questions" at bounding box center [103, 114] width 205 height 45
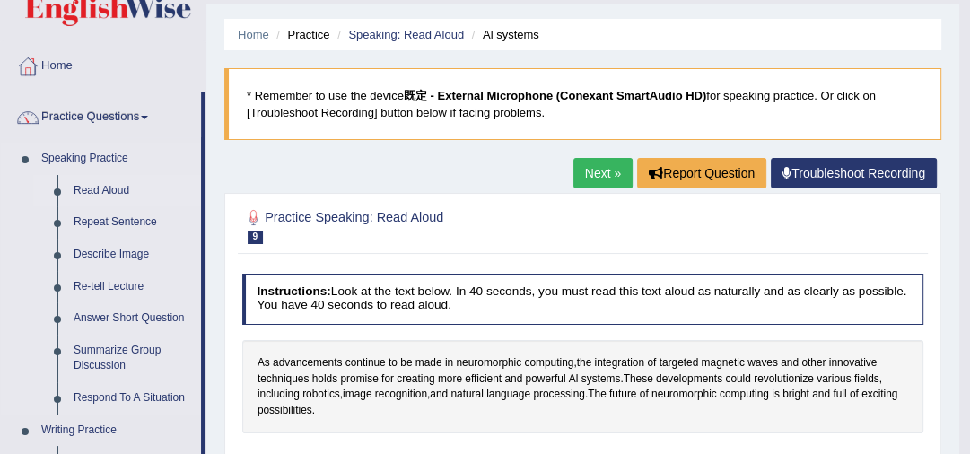
click at [118, 183] on link "Read Aloud" at bounding box center [134, 191] width 136 height 32
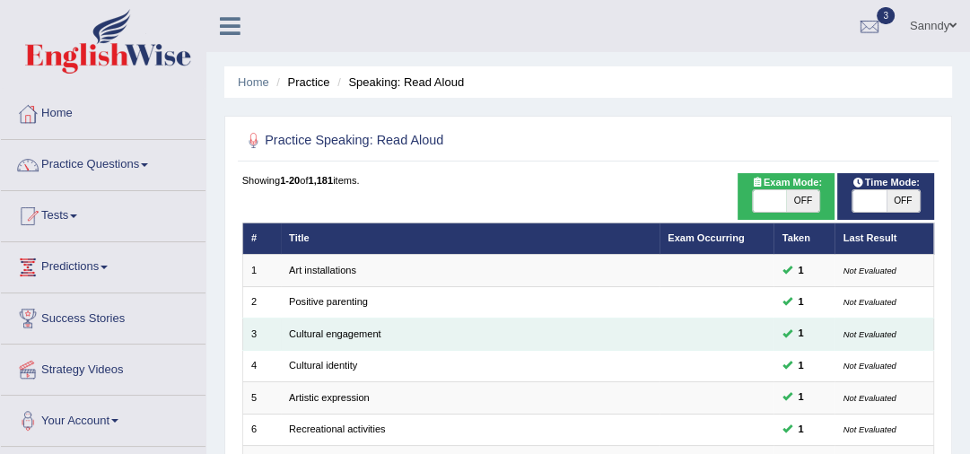
scroll to position [144, 0]
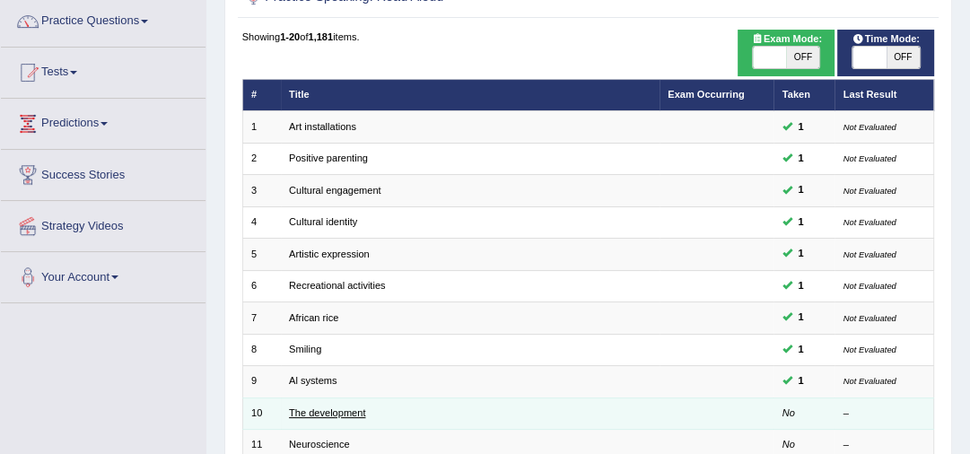
click at [321, 409] on link "The development" at bounding box center [327, 413] width 76 height 11
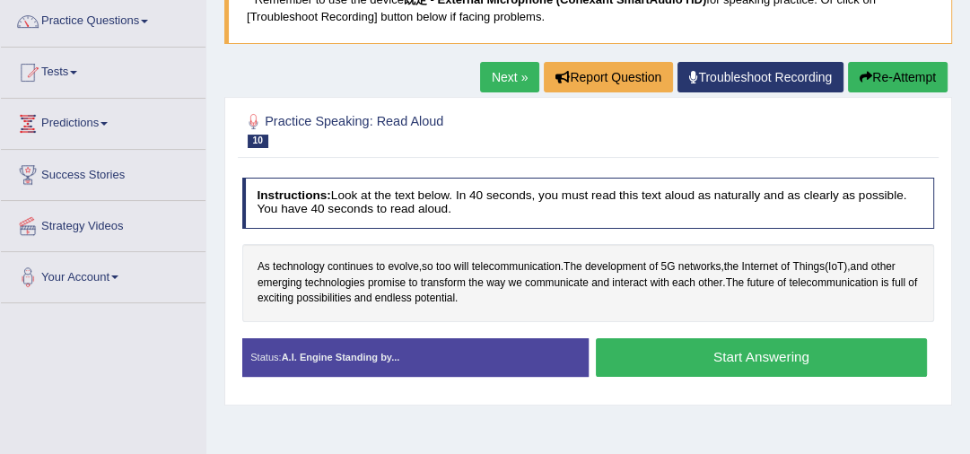
click at [694, 357] on button "Start Answering" at bounding box center [761, 357] width 331 height 39
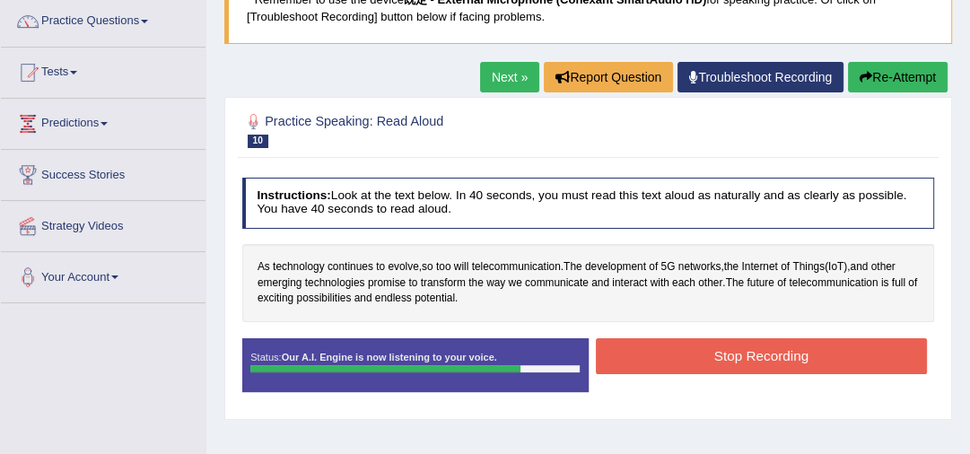
click at [737, 356] on button "Stop Recording" at bounding box center [761, 355] width 331 height 35
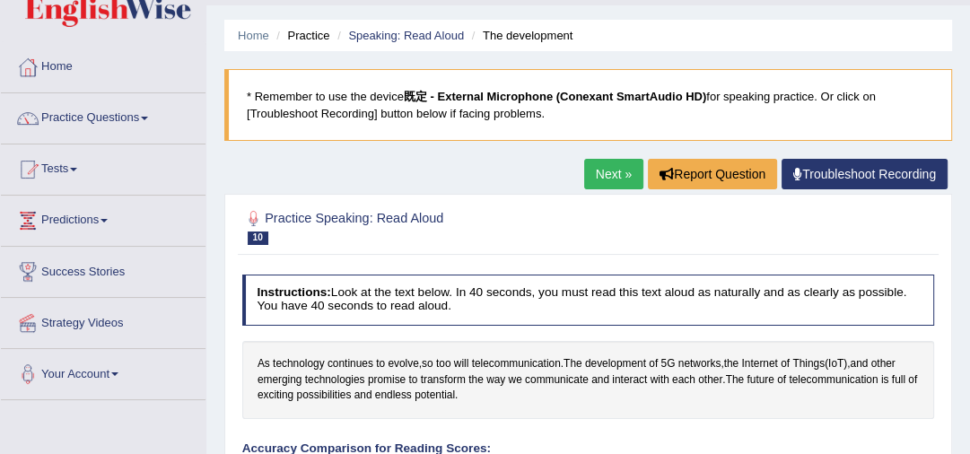
scroll to position [32, 0]
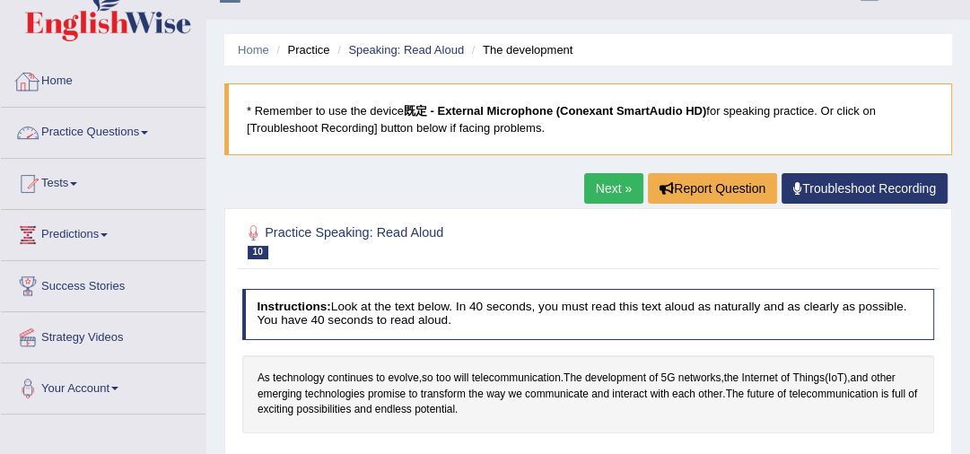
click at [93, 130] on link "Practice Questions" at bounding box center [103, 130] width 205 height 45
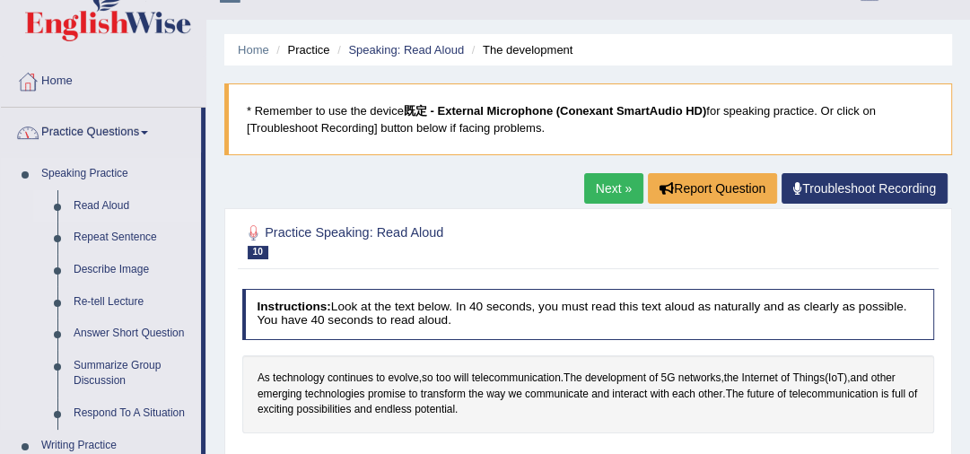
click at [97, 201] on link "Read Aloud" at bounding box center [134, 206] width 136 height 32
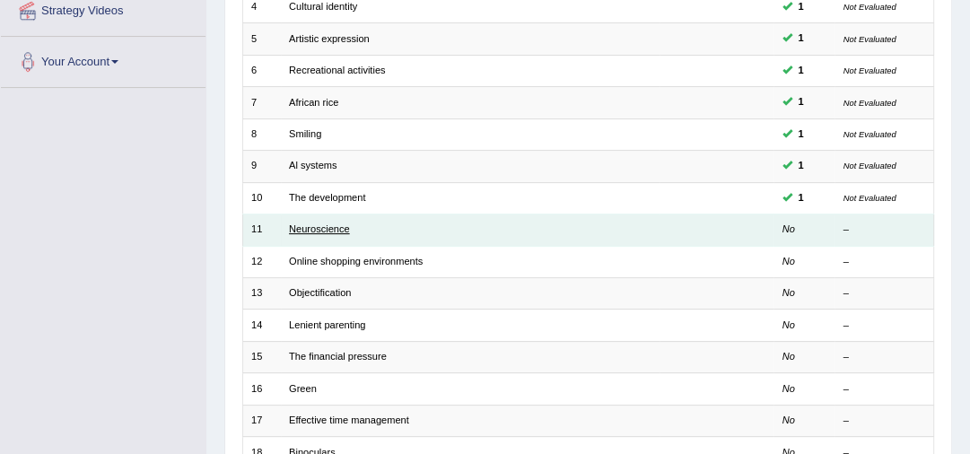
click at [323, 229] on link "Neuroscience" at bounding box center [319, 229] width 61 height 11
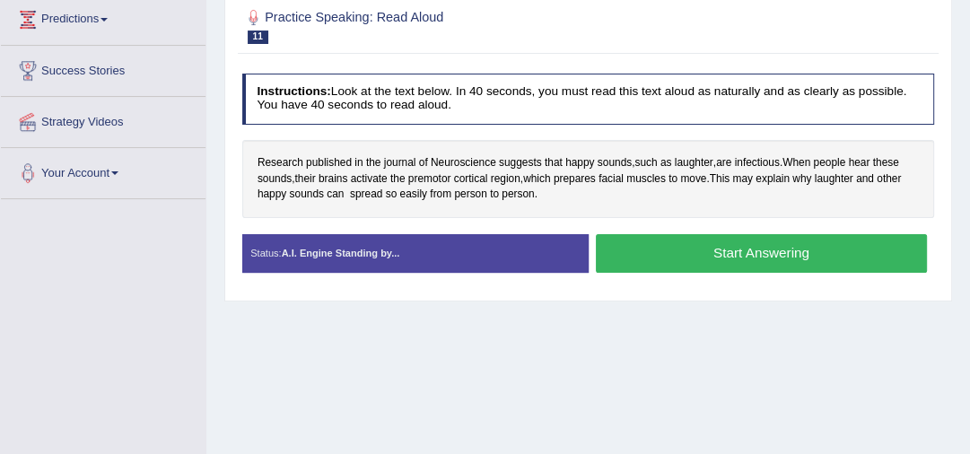
scroll to position [287, 0]
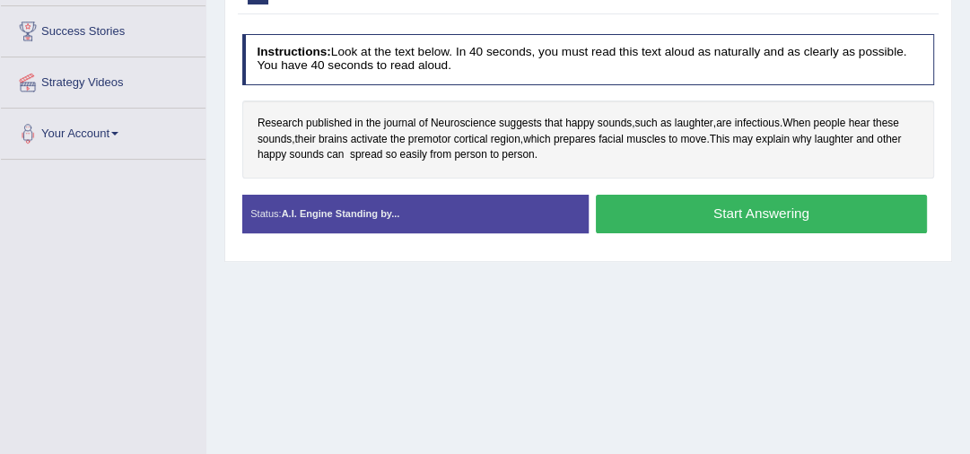
click at [765, 215] on button "Start Answering" at bounding box center [761, 214] width 331 height 39
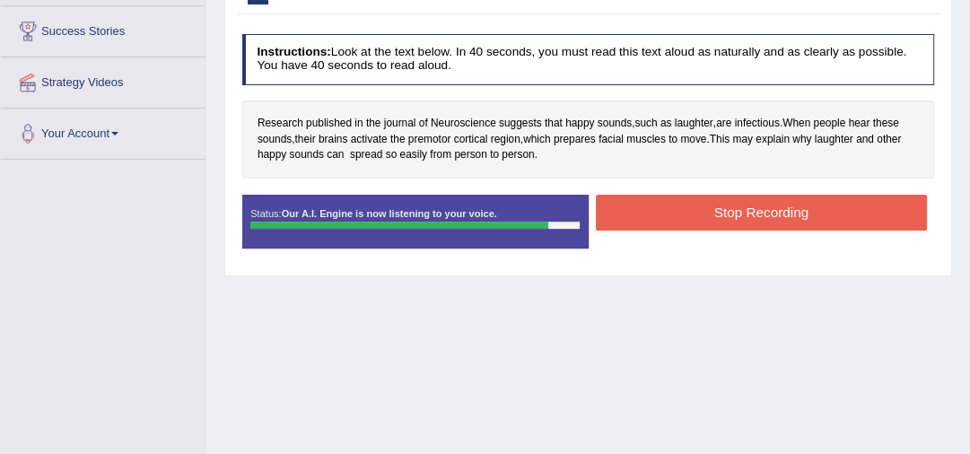
click at [829, 208] on button "Stop Recording" at bounding box center [761, 212] width 331 height 35
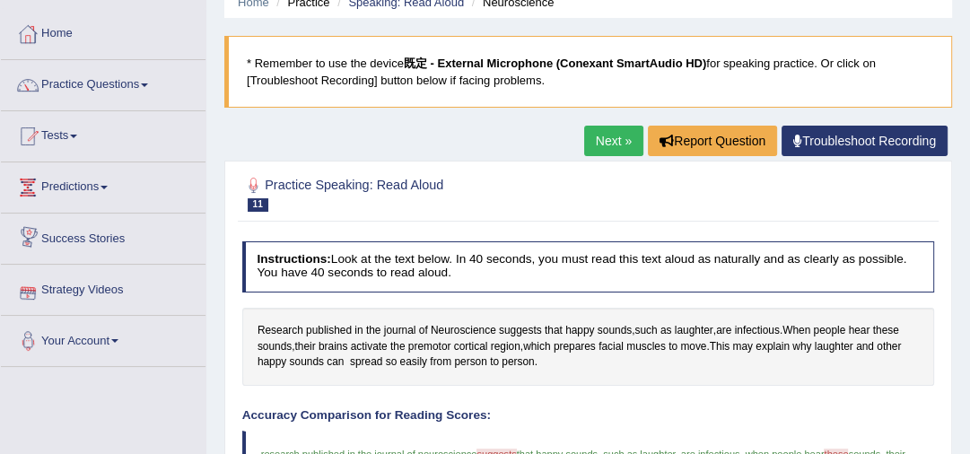
scroll to position [0, 0]
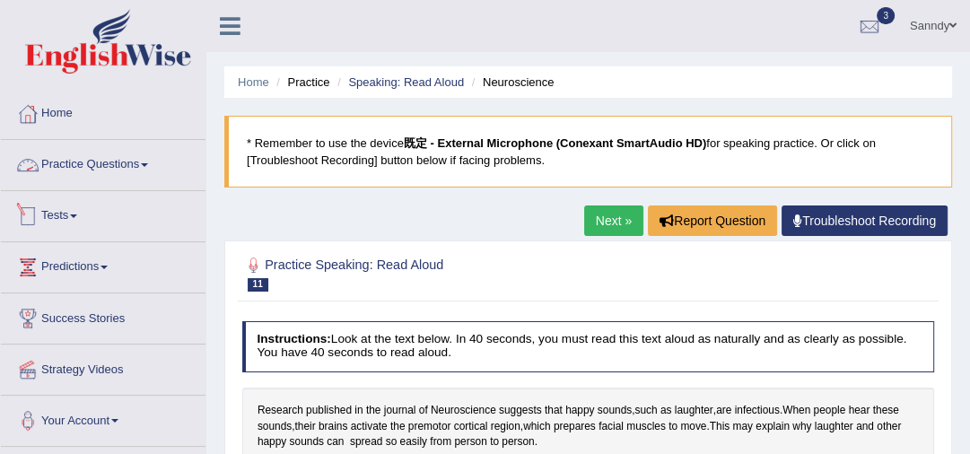
click at [103, 165] on link "Practice Questions" at bounding box center [103, 162] width 205 height 45
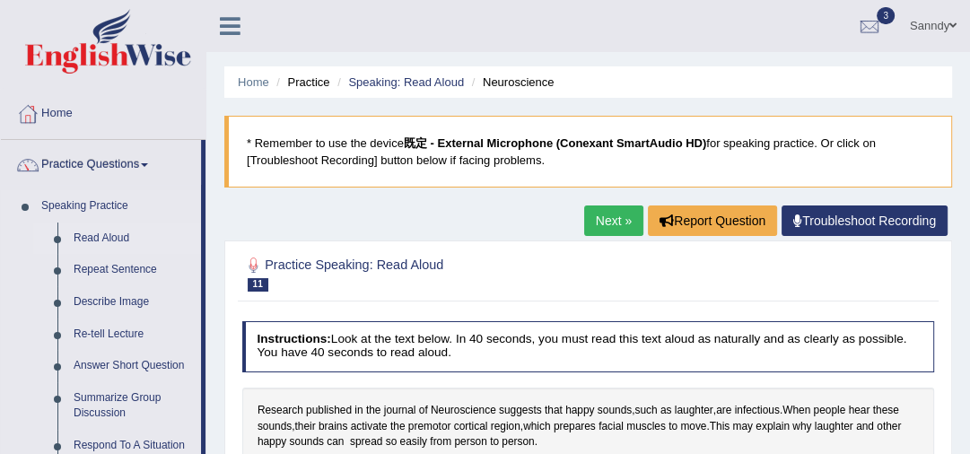
click at [115, 232] on link "Read Aloud" at bounding box center [134, 239] width 136 height 32
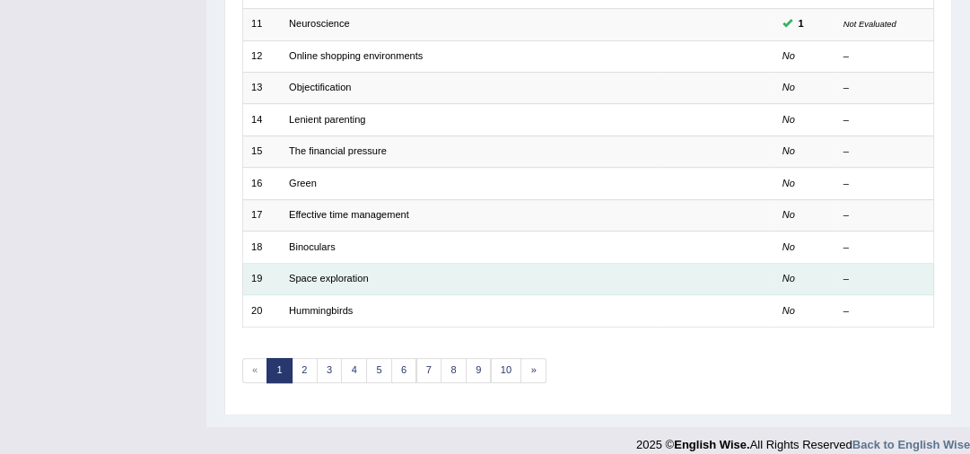
scroll to position [578, 0]
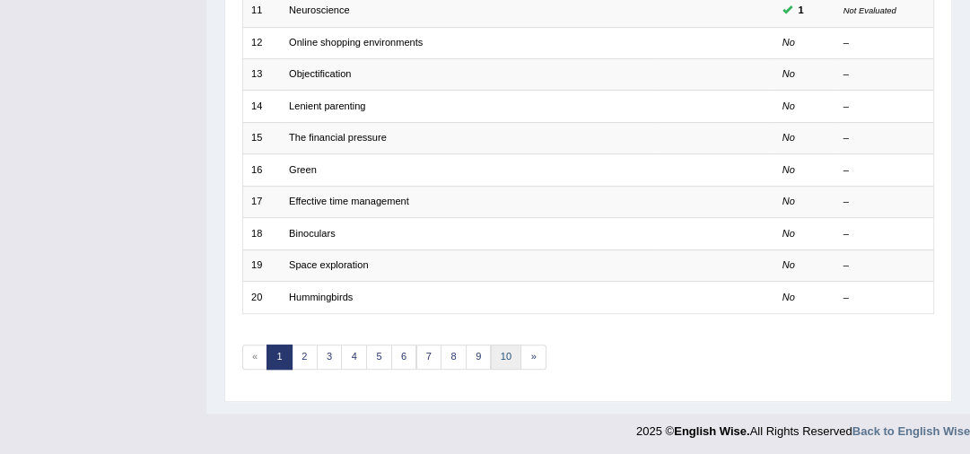
click at [492, 347] on link "10" at bounding box center [506, 357] width 31 height 25
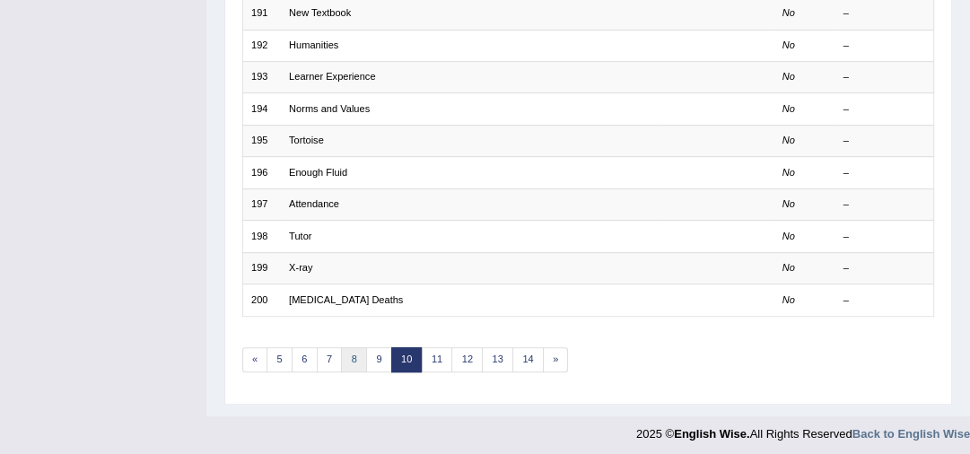
scroll to position [578, 0]
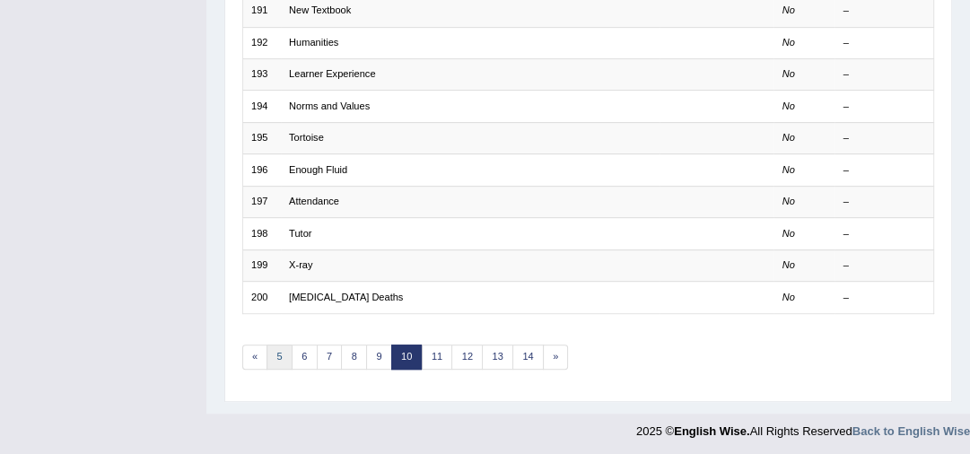
click at [287, 352] on link "5" at bounding box center [280, 357] width 26 height 25
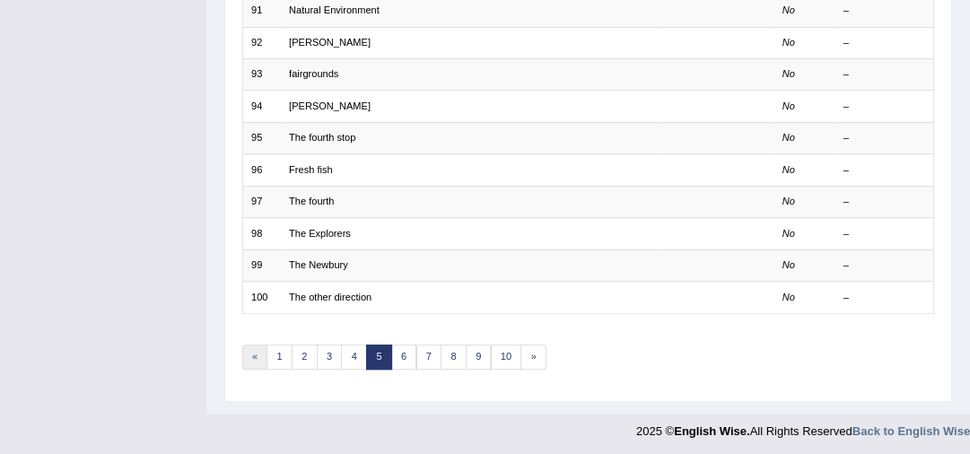
click at [255, 354] on link "«" at bounding box center [255, 357] width 26 height 25
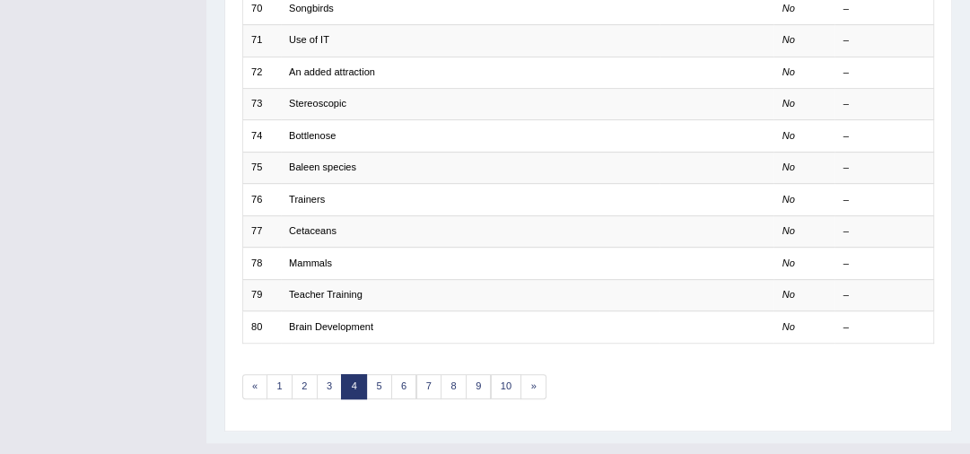
scroll to position [578, 0]
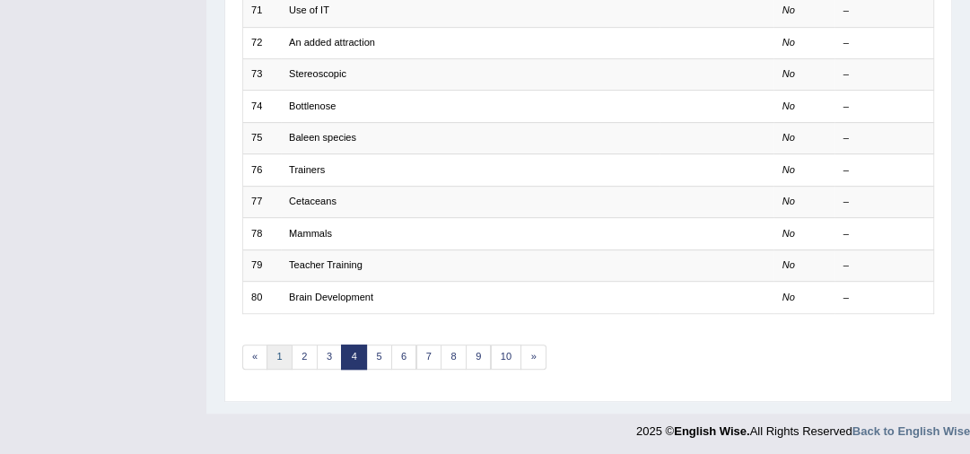
click at [284, 351] on link "1" at bounding box center [280, 357] width 26 height 25
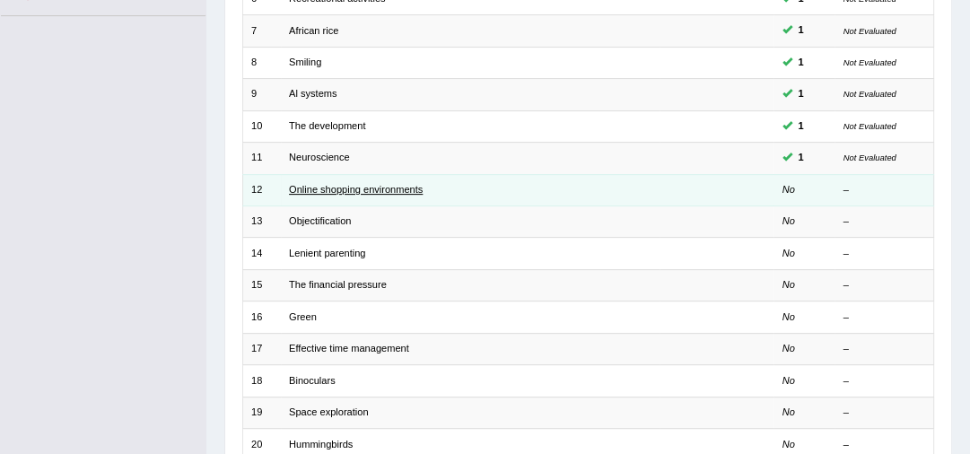
click at [381, 184] on link "Online shopping environments" at bounding box center [356, 189] width 134 height 11
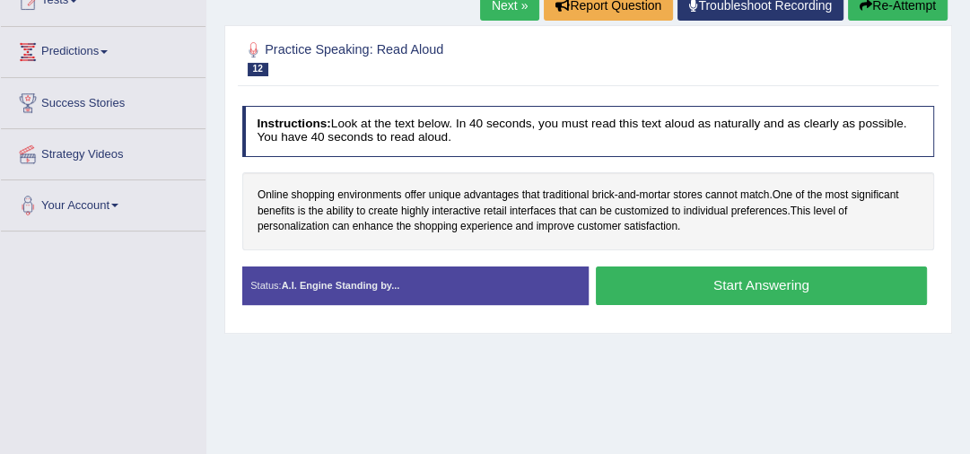
click at [718, 294] on button "Start Answering" at bounding box center [761, 286] width 331 height 39
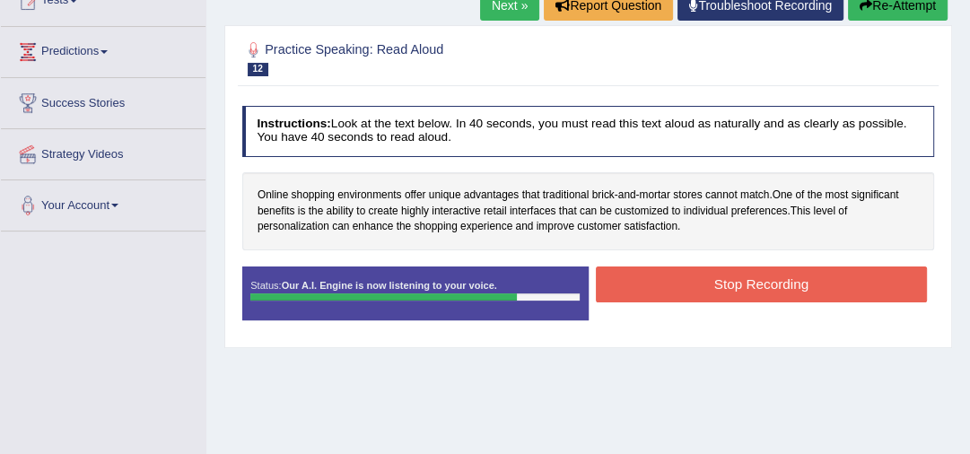
click at [709, 282] on button "Stop Recording" at bounding box center [761, 284] width 331 height 35
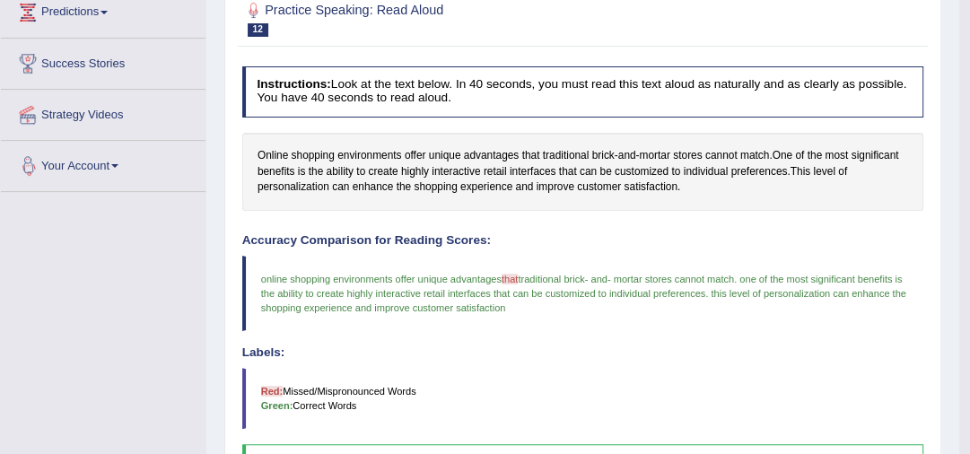
scroll to position [104, 0]
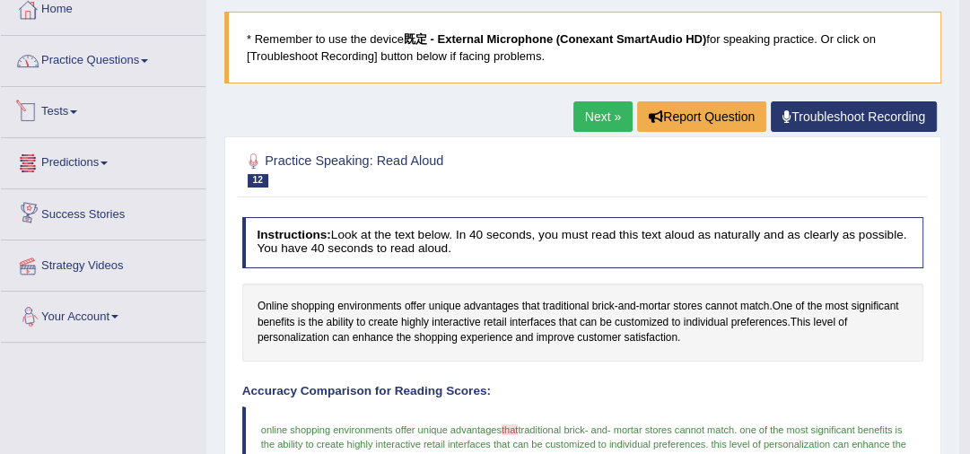
click at [79, 62] on link "Practice Questions" at bounding box center [103, 58] width 205 height 45
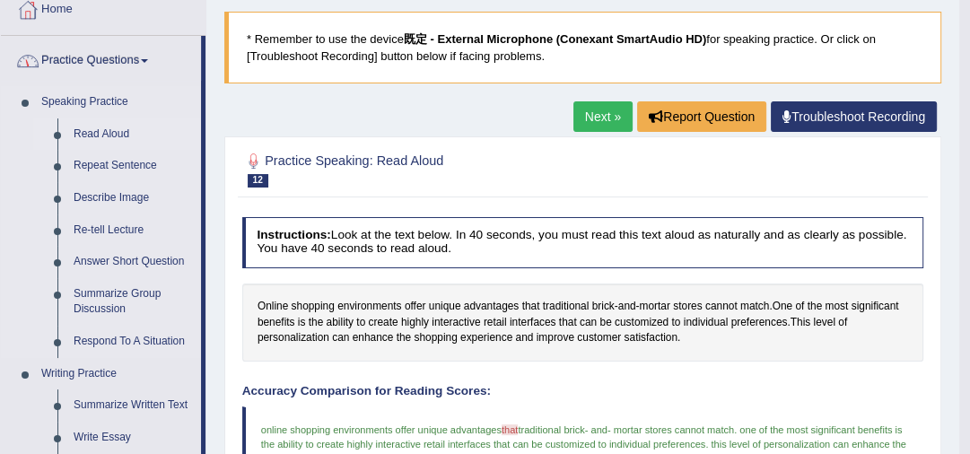
click at [82, 132] on link "Read Aloud" at bounding box center [134, 134] width 136 height 32
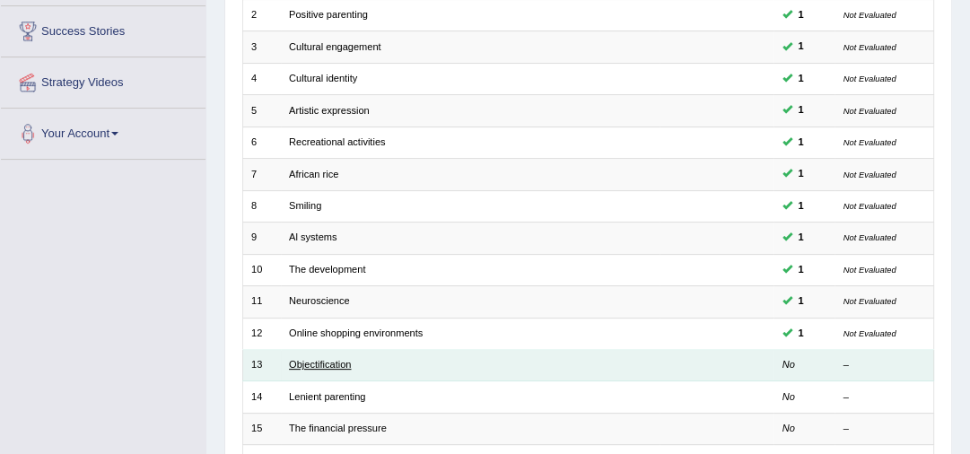
click at [312, 363] on link "Objectification" at bounding box center [320, 364] width 62 height 11
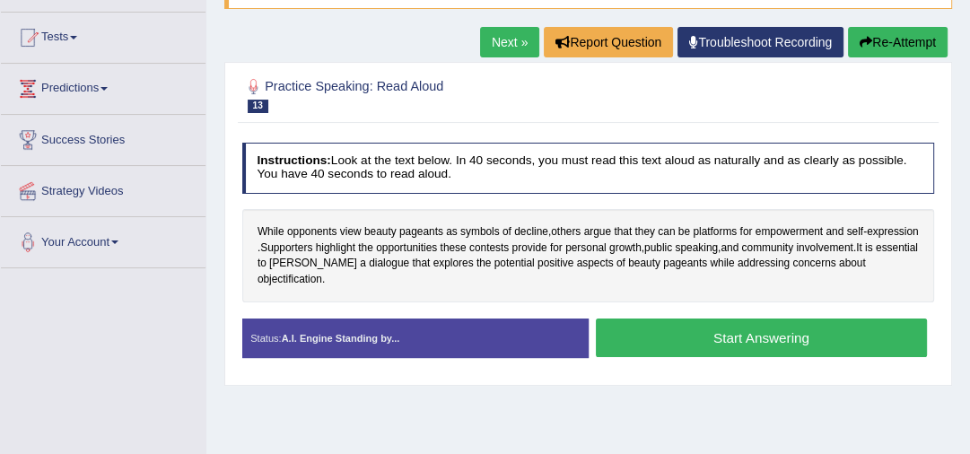
scroll to position [215, 0]
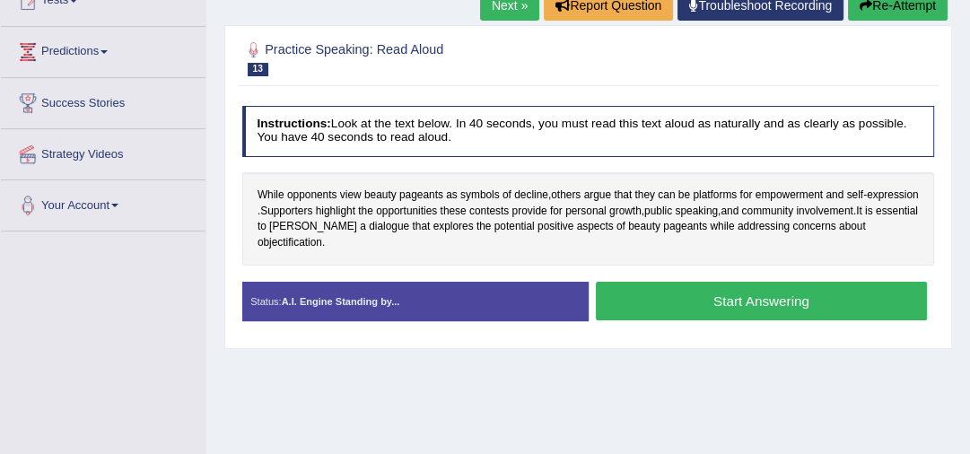
click at [704, 299] on button "Start Answering" at bounding box center [761, 301] width 331 height 39
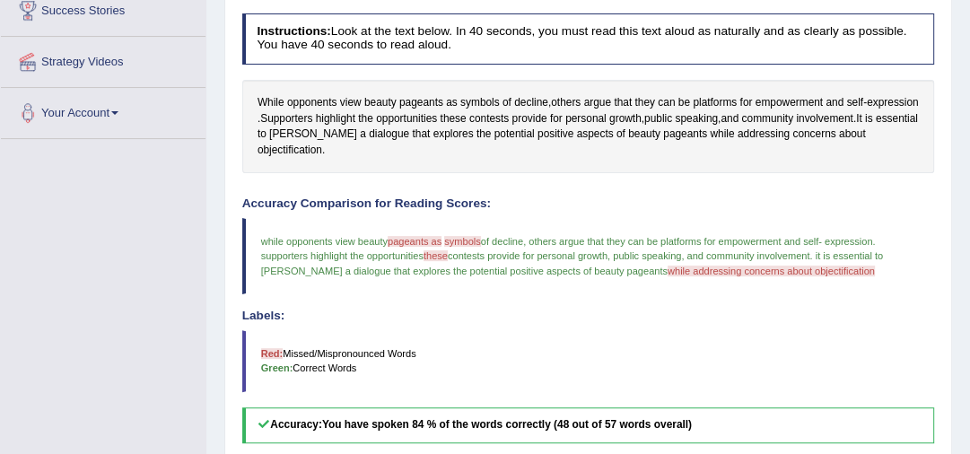
scroll to position [119, 0]
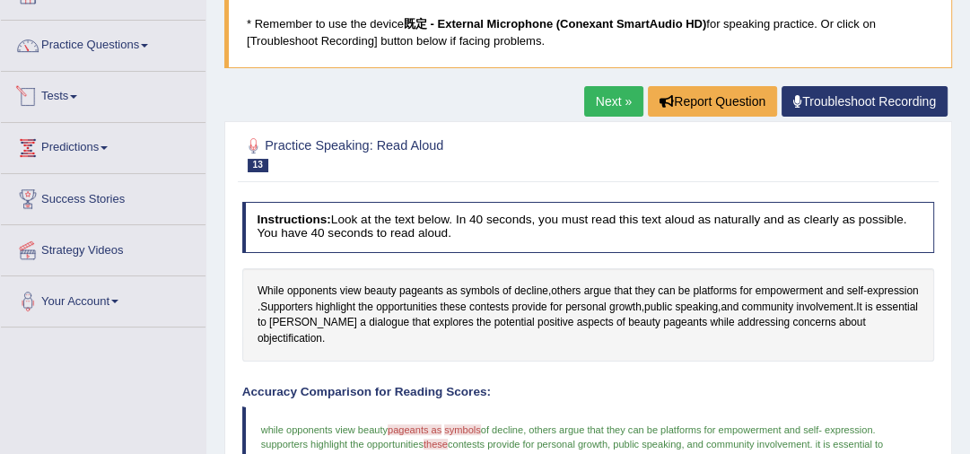
click at [616, 99] on link "Next »" at bounding box center [613, 101] width 59 height 31
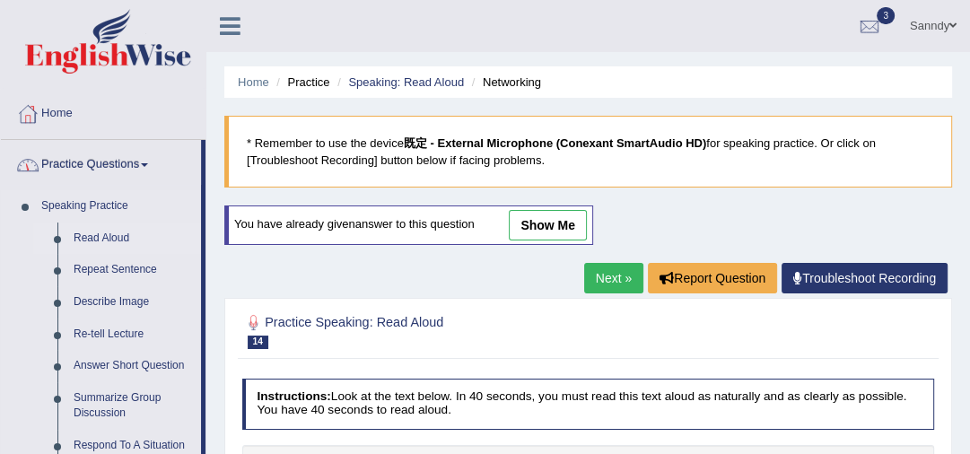
click at [104, 240] on link "Read Aloud" at bounding box center [134, 239] width 136 height 32
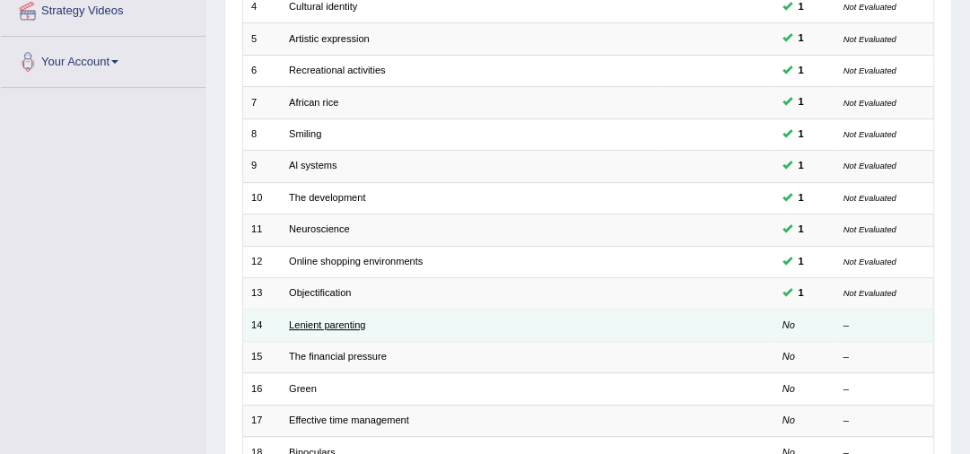
click at [340, 322] on link "Lenient parenting" at bounding box center [327, 325] width 76 height 11
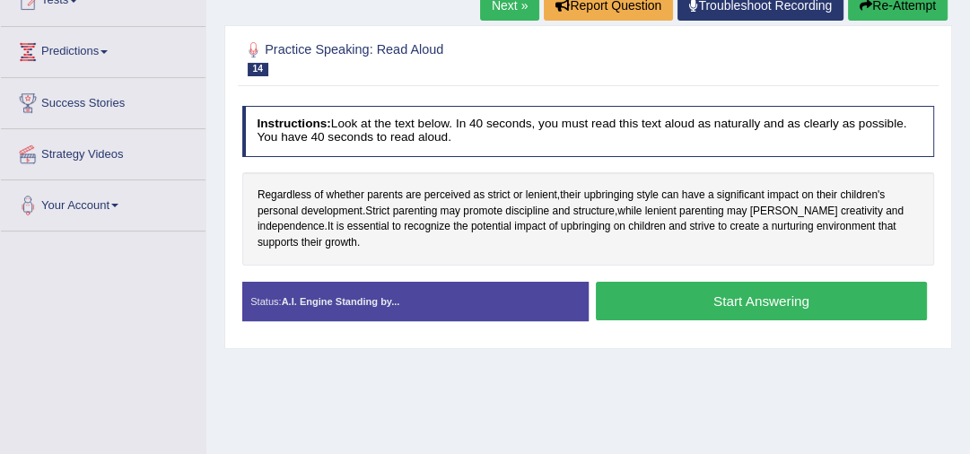
click at [746, 298] on button "Start Answering" at bounding box center [761, 301] width 331 height 39
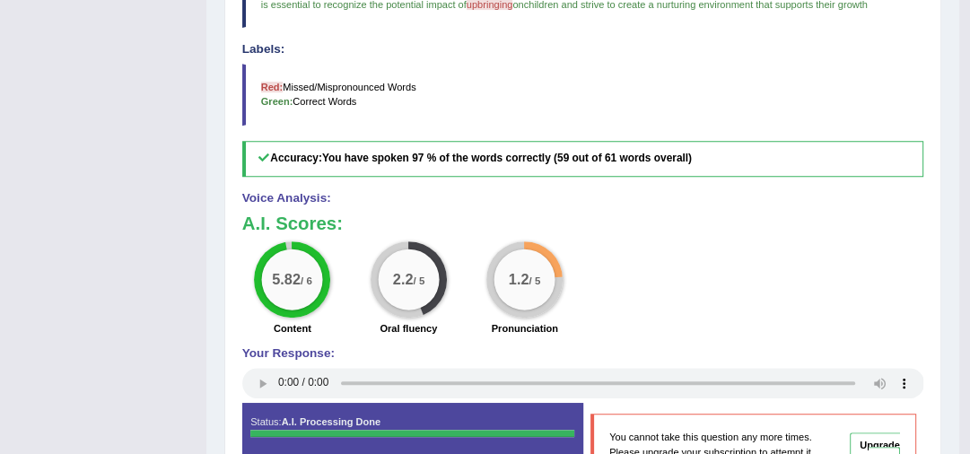
scroll to position [144, 0]
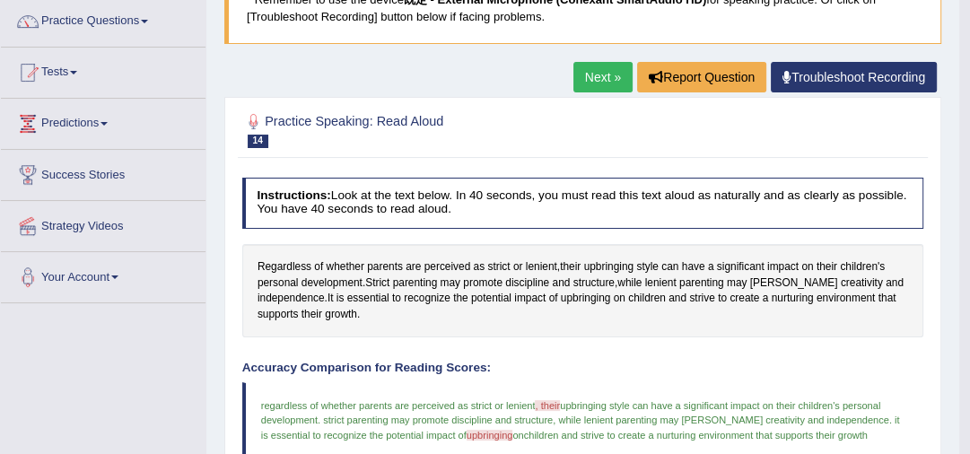
click at [601, 80] on link "Next »" at bounding box center [603, 77] width 59 height 31
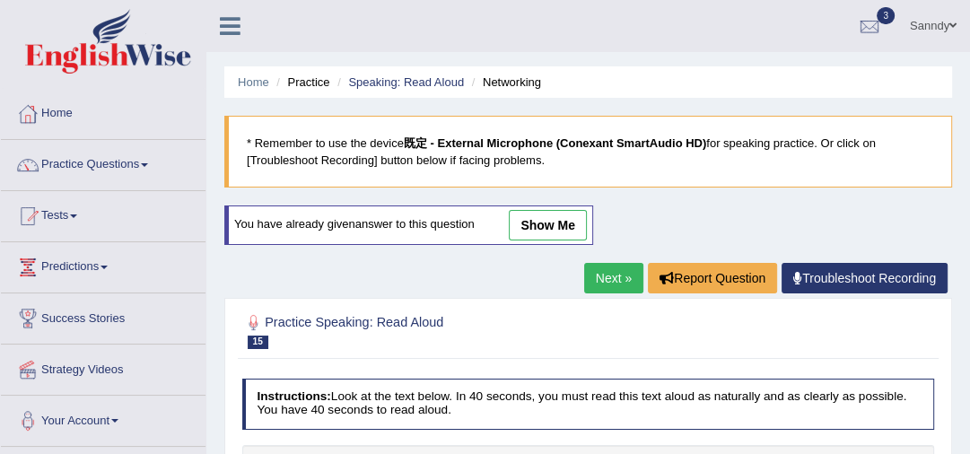
click at [116, 167] on link "Practice Questions" at bounding box center [103, 162] width 205 height 45
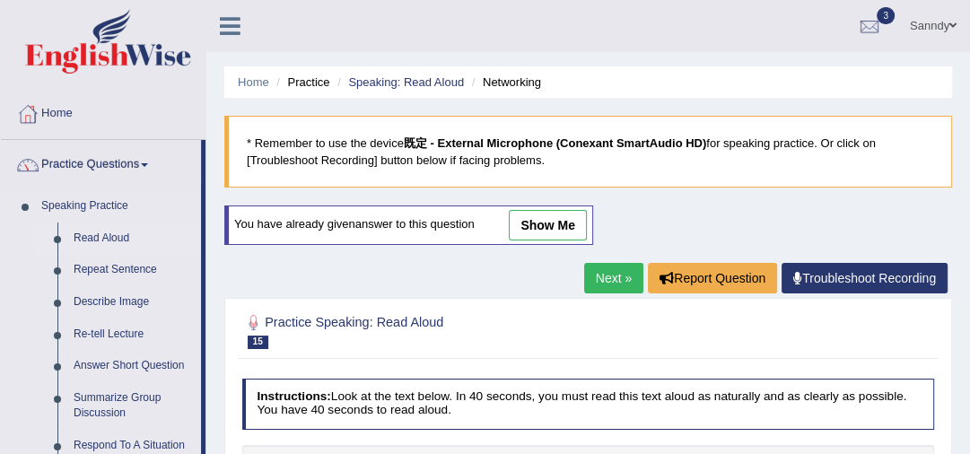
click at [118, 228] on link "Read Aloud" at bounding box center [134, 239] width 136 height 32
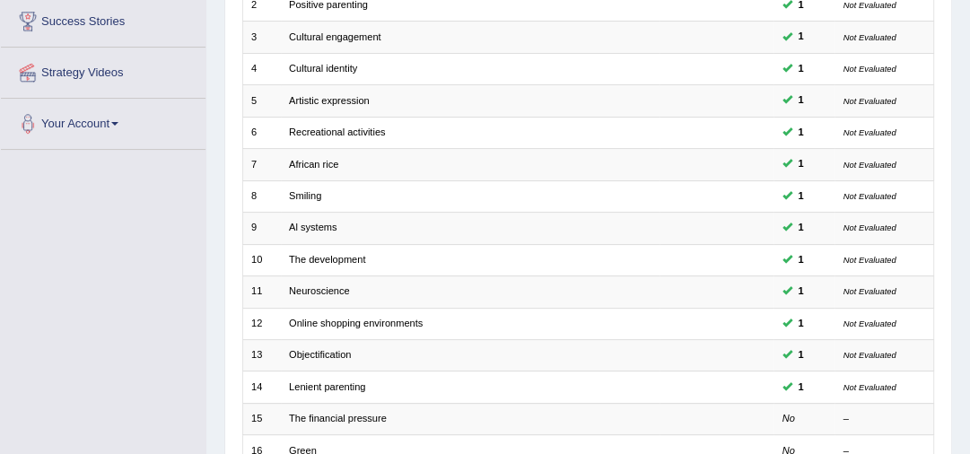
scroll to position [431, 0]
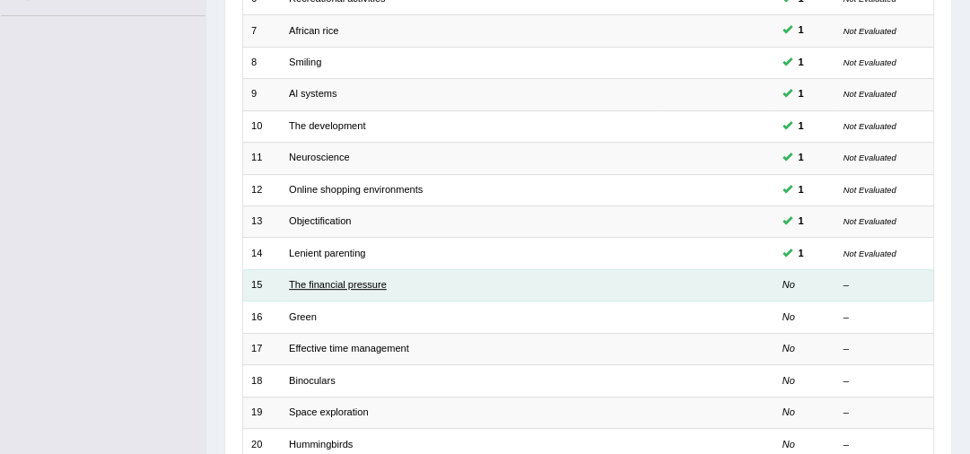
click at [321, 279] on link "The financial pressure" at bounding box center [338, 284] width 98 height 11
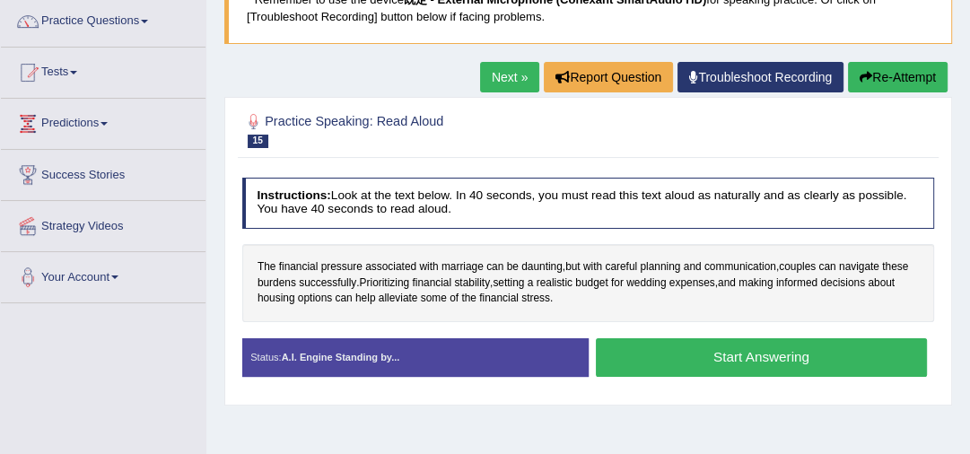
click at [700, 359] on button "Start Answering" at bounding box center [761, 357] width 331 height 39
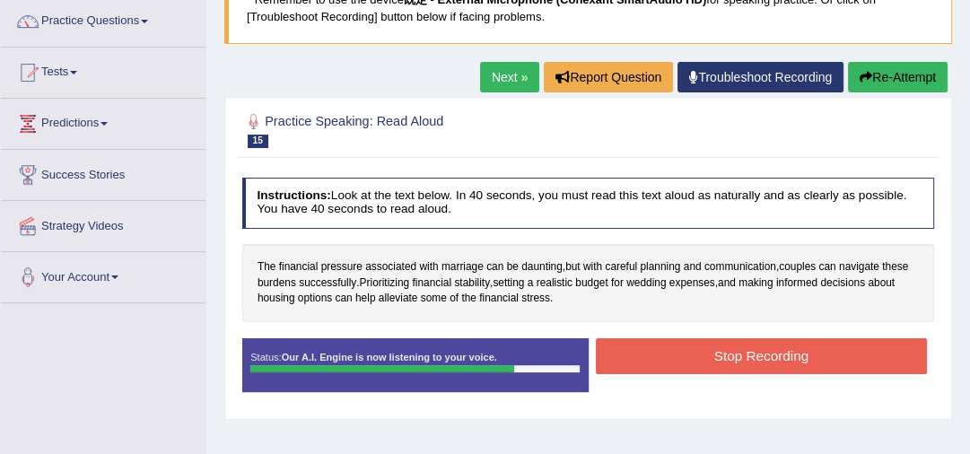
click at [709, 359] on button "Stop Recording" at bounding box center [761, 355] width 331 height 35
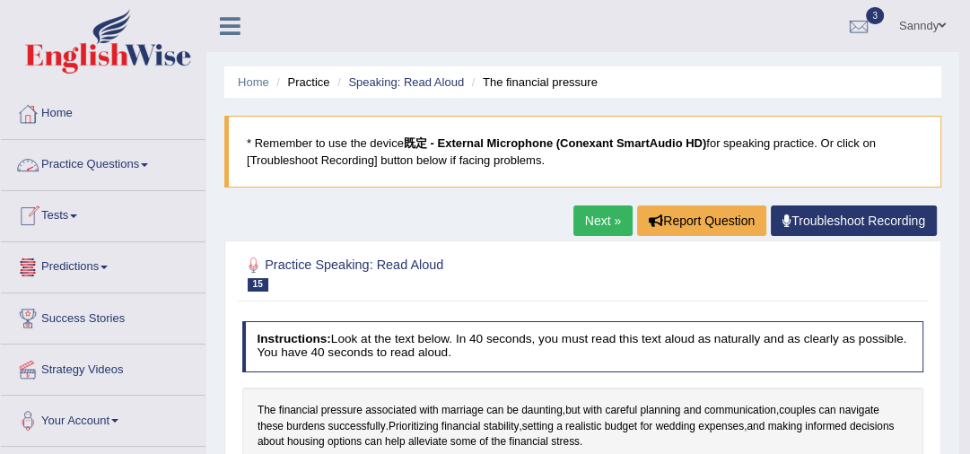
click at [126, 158] on link "Practice Questions" at bounding box center [103, 162] width 205 height 45
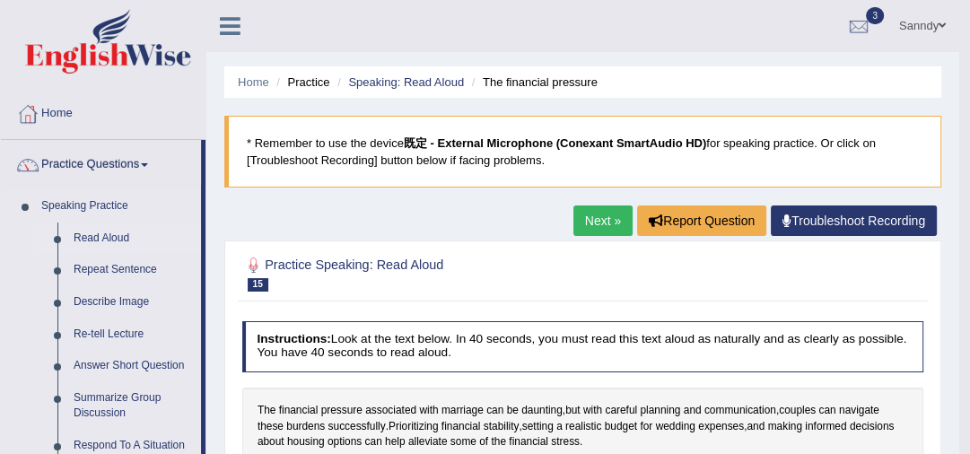
click at [108, 233] on link "Read Aloud" at bounding box center [134, 239] width 136 height 32
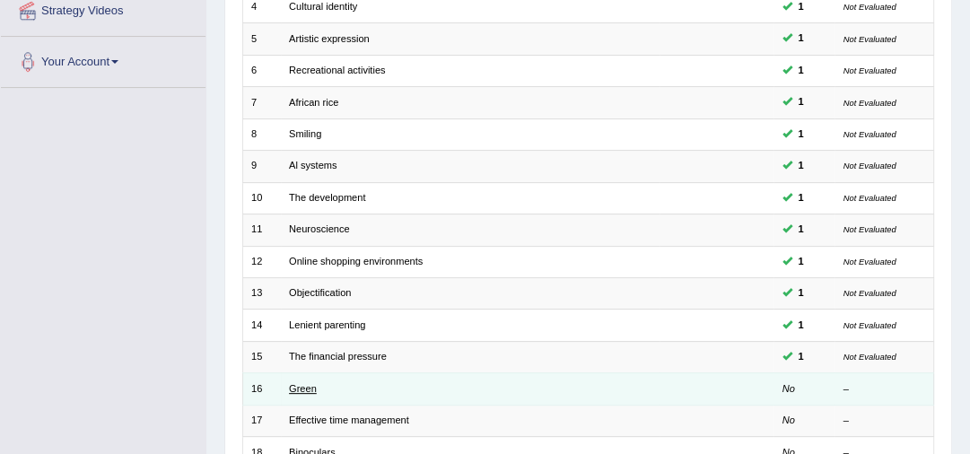
click at [302, 388] on link "Green" at bounding box center [303, 388] width 28 height 11
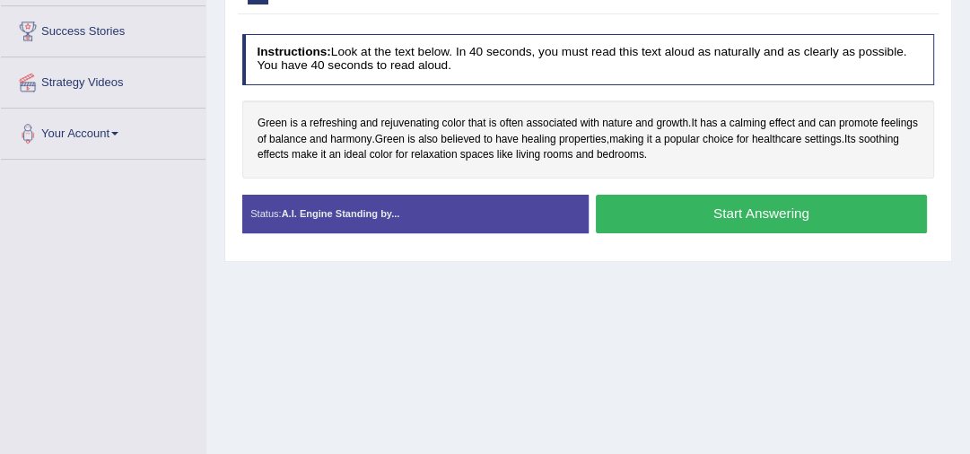
click at [758, 209] on button "Start Answering" at bounding box center [761, 214] width 331 height 39
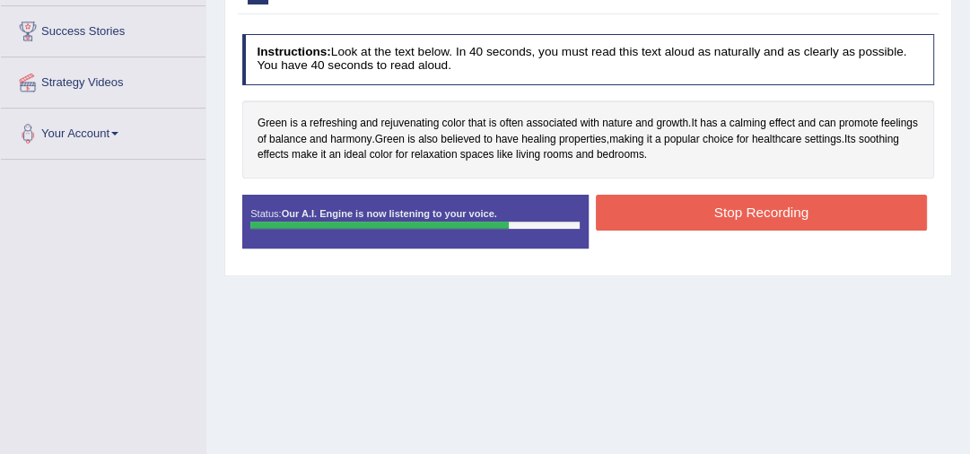
click at [776, 218] on button "Stop Recording" at bounding box center [761, 212] width 331 height 35
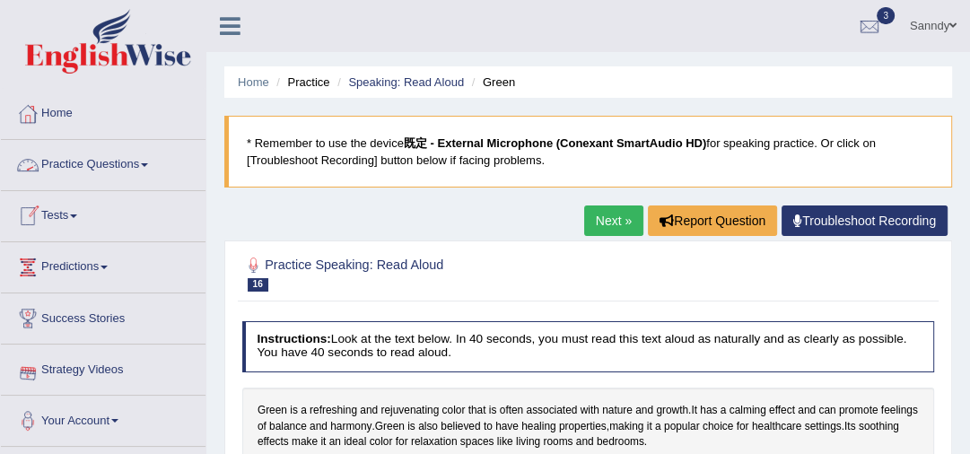
click at [101, 169] on link "Practice Questions" at bounding box center [103, 162] width 205 height 45
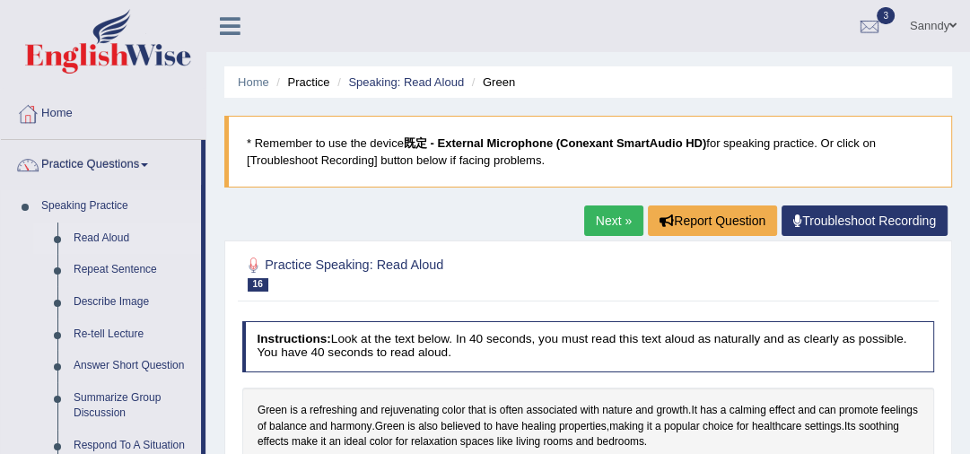
click at [101, 237] on link "Read Aloud" at bounding box center [134, 239] width 136 height 32
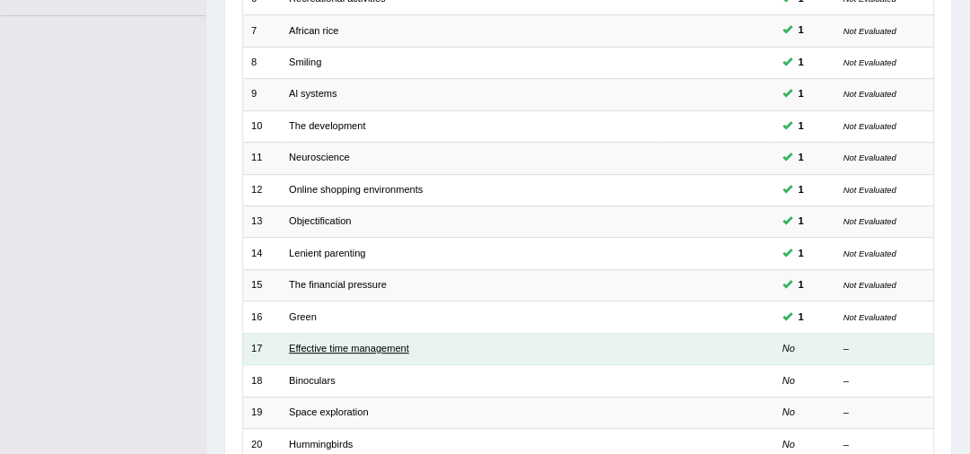
click at [350, 344] on link "Effective time management" at bounding box center [349, 348] width 120 height 11
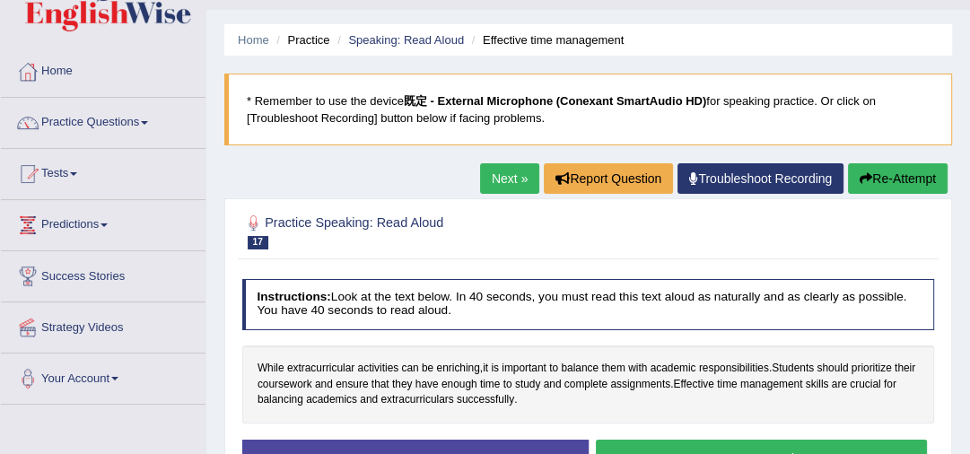
scroll to position [72, 0]
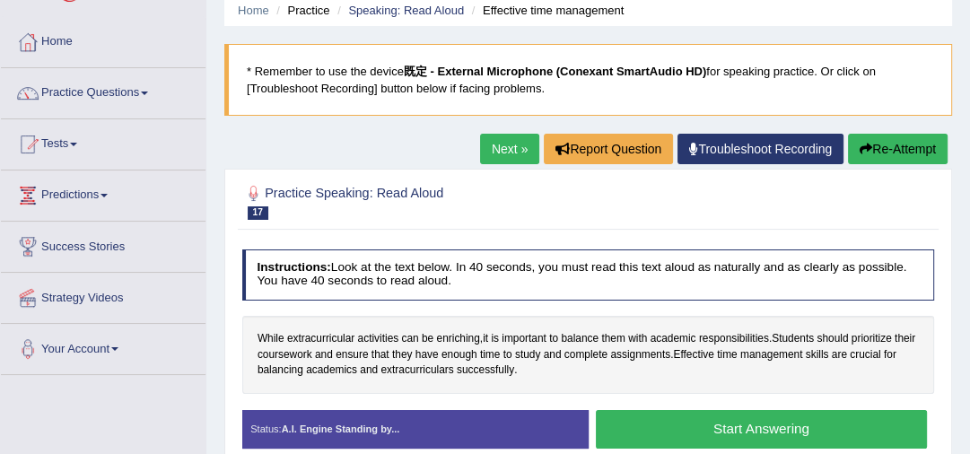
click at [689, 429] on button "Start Answering" at bounding box center [761, 429] width 331 height 39
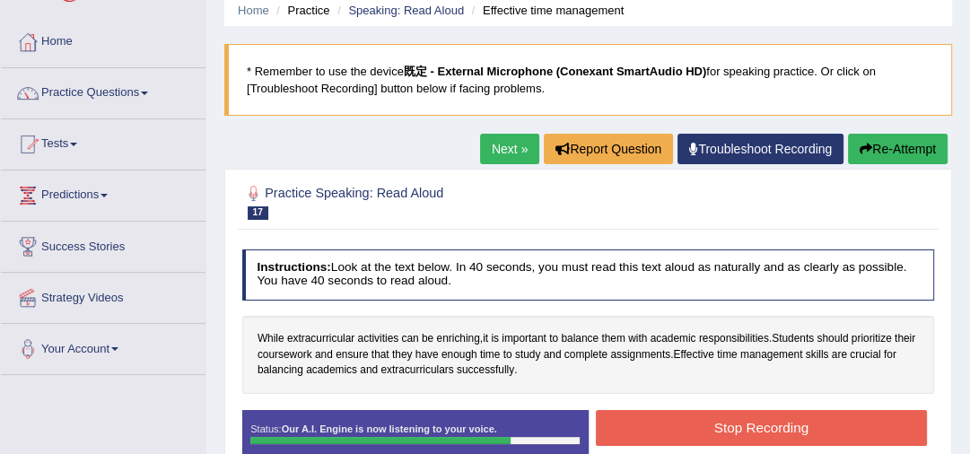
click at [693, 422] on button "Stop Recording" at bounding box center [761, 427] width 331 height 35
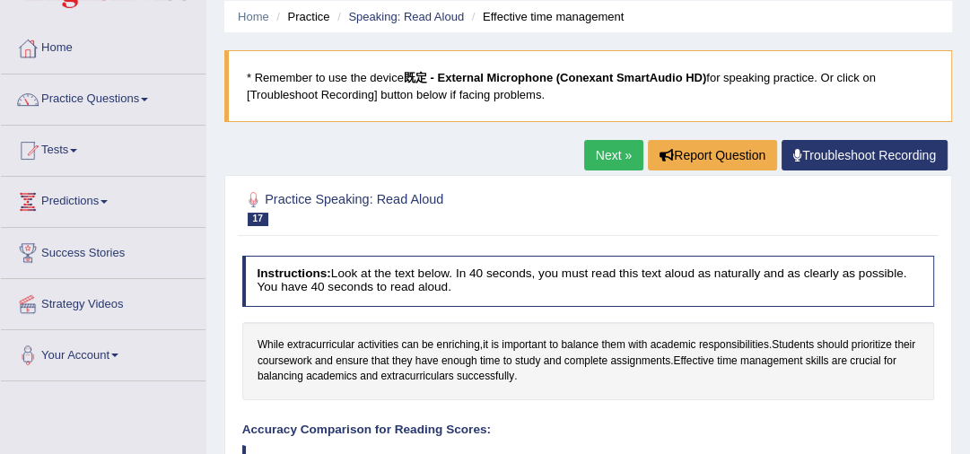
scroll to position [0, 0]
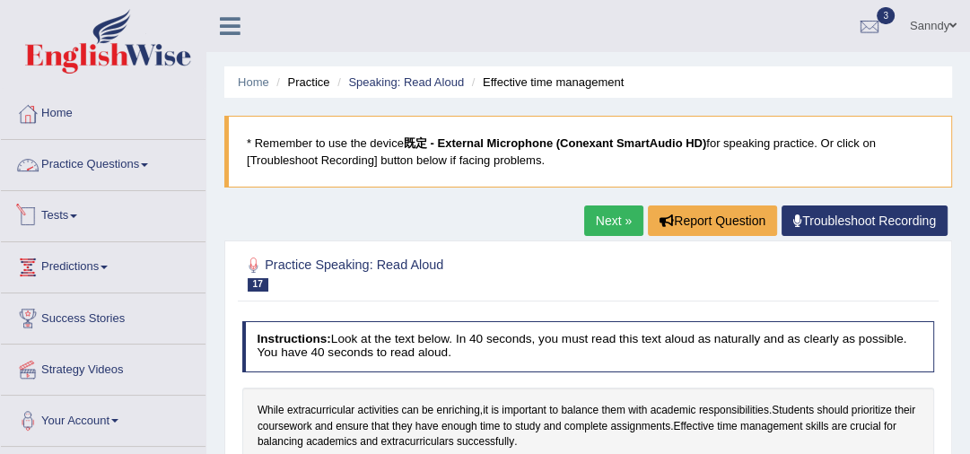
click at [93, 162] on link "Practice Questions" at bounding box center [103, 162] width 205 height 45
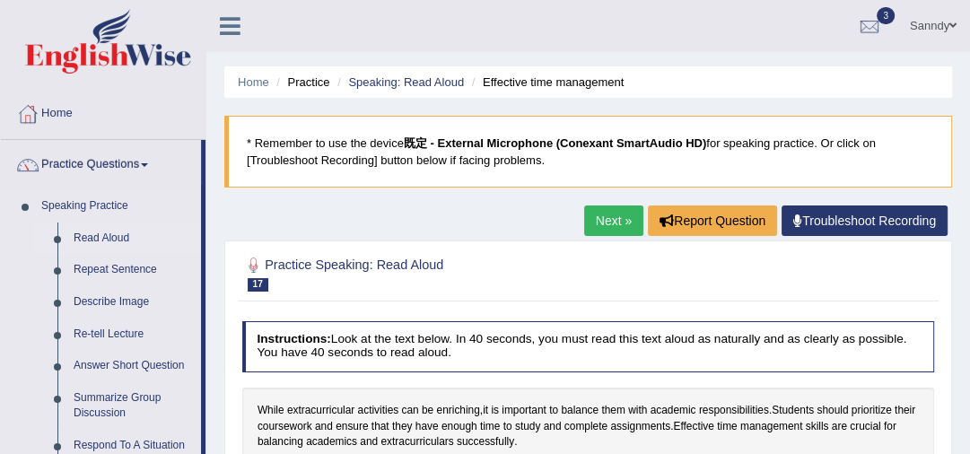
click at [92, 233] on link "Read Aloud" at bounding box center [134, 239] width 136 height 32
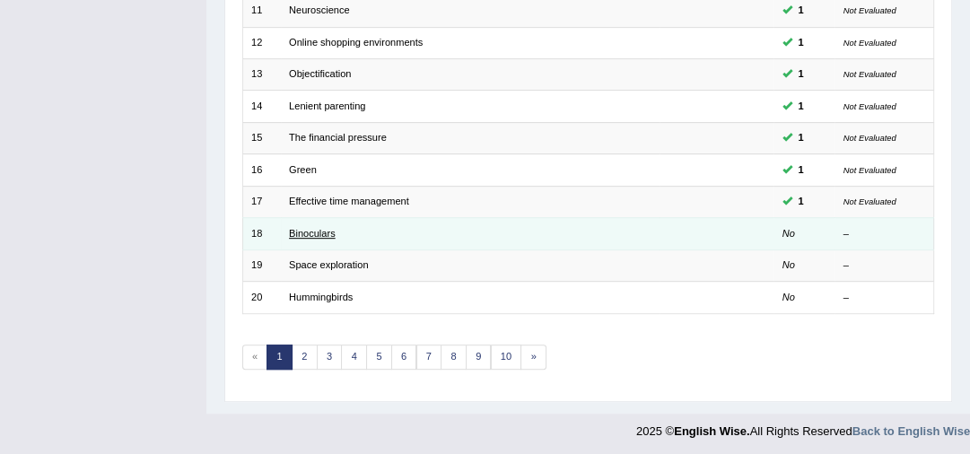
click at [305, 231] on link "Binoculars" at bounding box center [312, 233] width 47 height 11
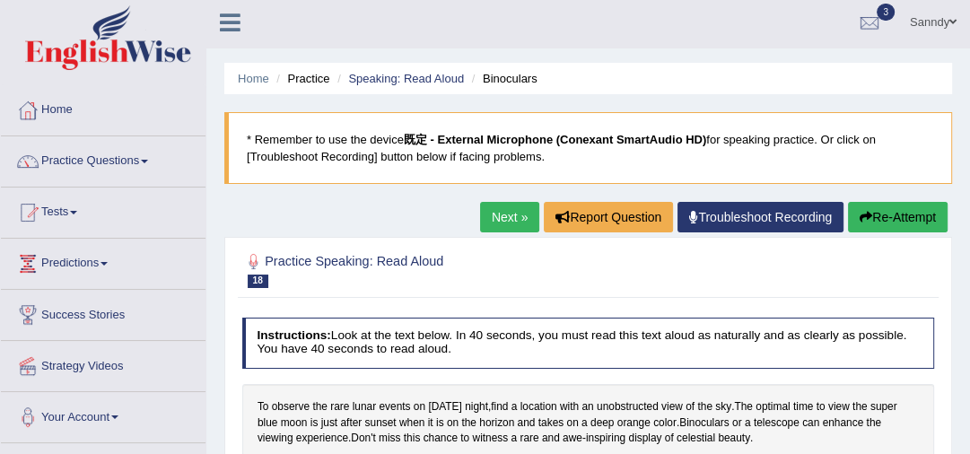
scroll to position [72, 0]
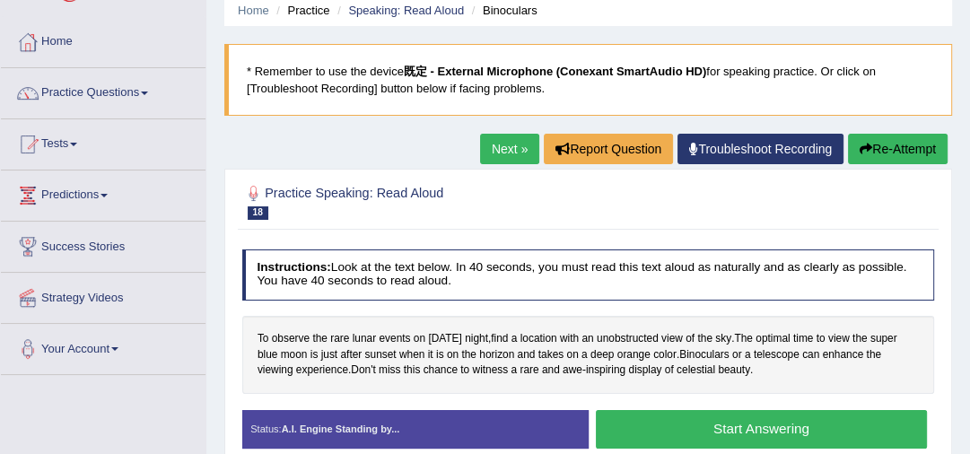
click at [808, 428] on button "Start Answering" at bounding box center [761, 429] width 331 height 39
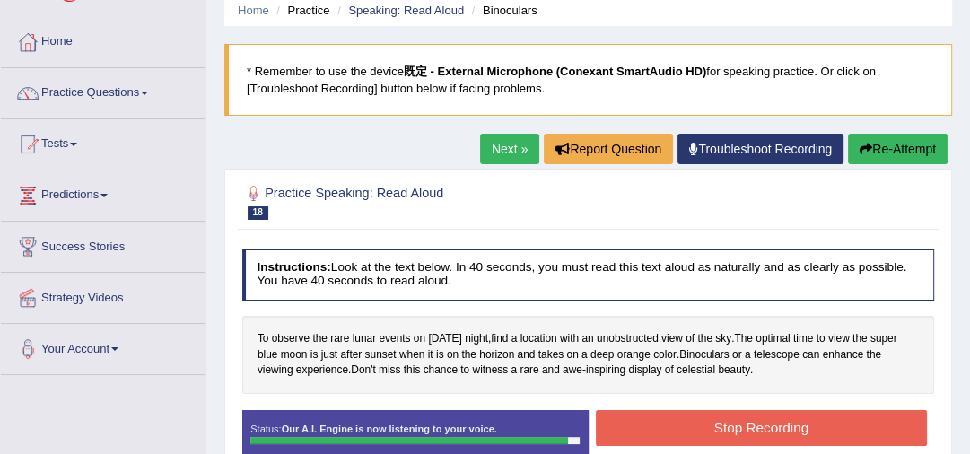
click at [753, 422] on button "Stop Recording" at bounding box center [761, 427] width 331 height 35
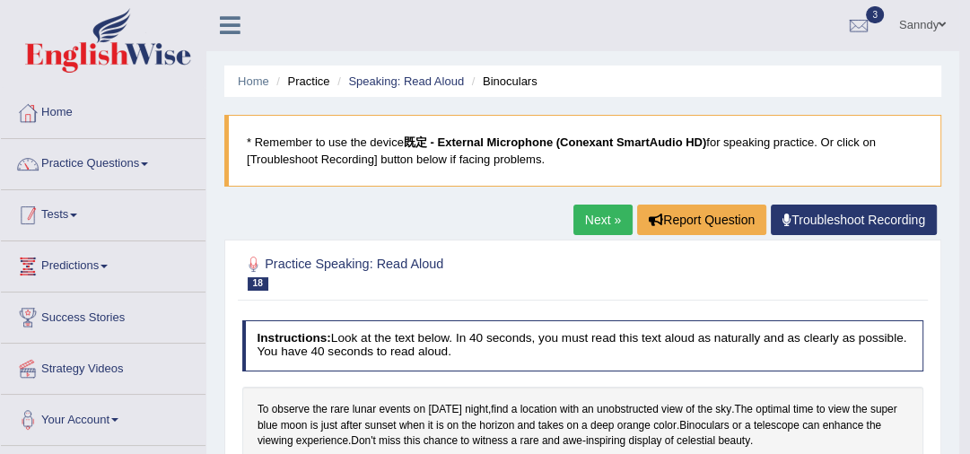
scroll to position [0, 0]
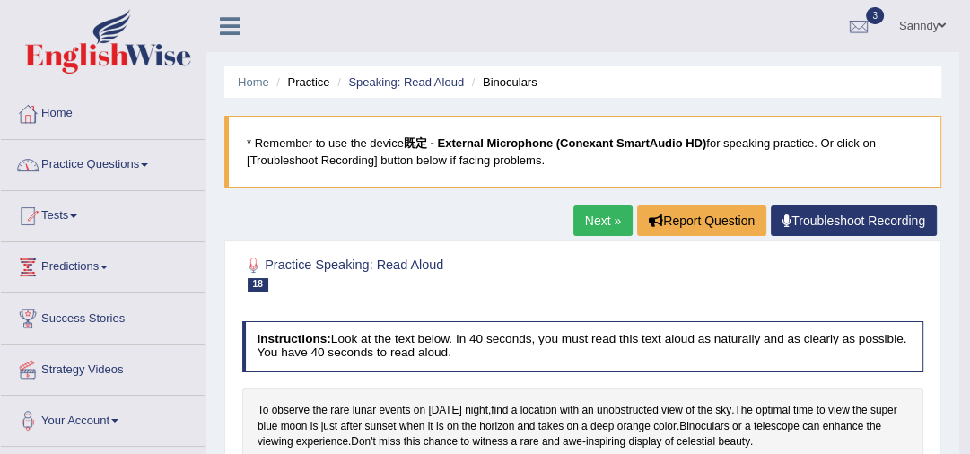
click at [118, 164] on link "Practice Questions" at bounding box center [103, 162] width 205 height 45
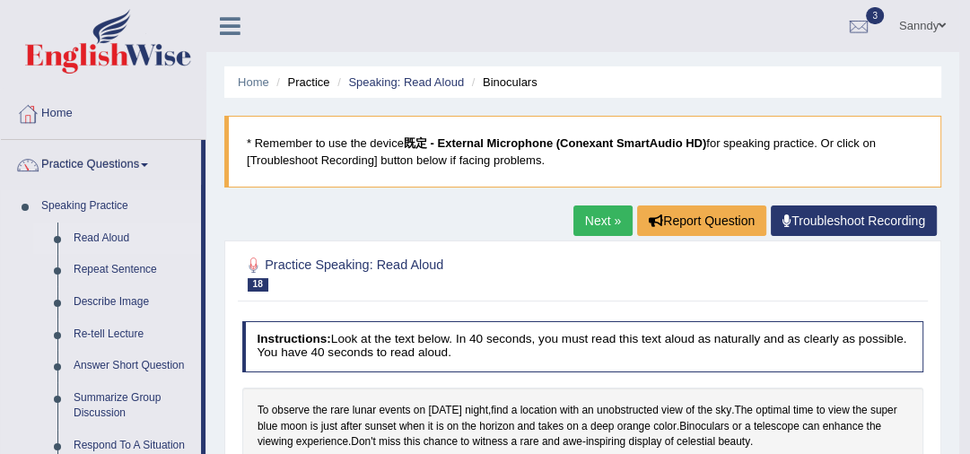
click at [111, 228] on link "Read Aloud" at bounding box center [134, 239] width 136 height 32
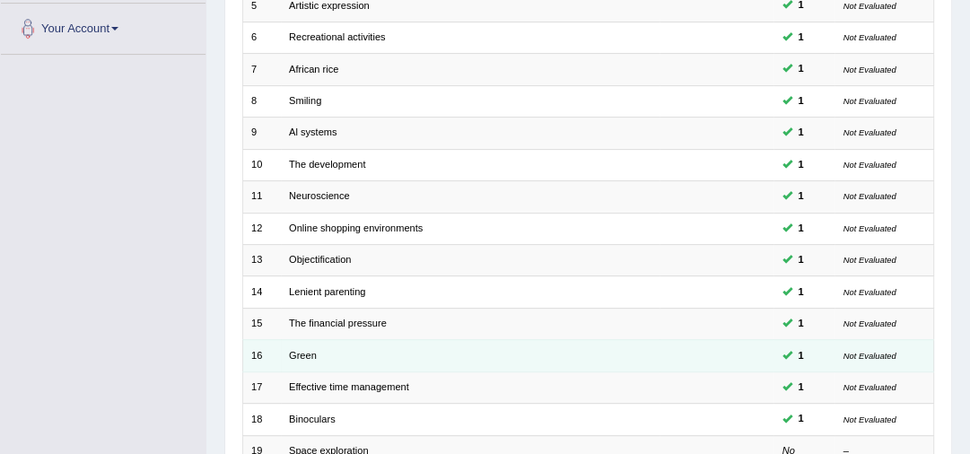
scroll to position [431, 0]
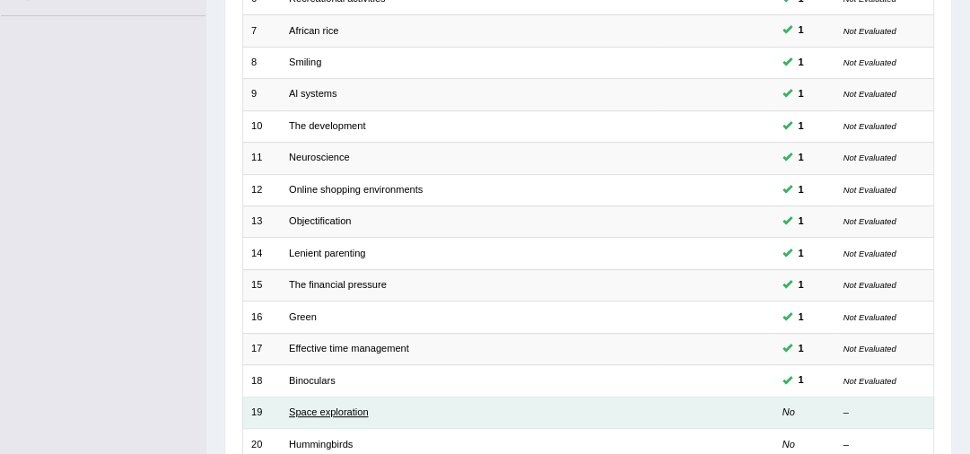
click at [317, 409] on link "Space exploration" at bounding box center [328, 412] width 79 height 11
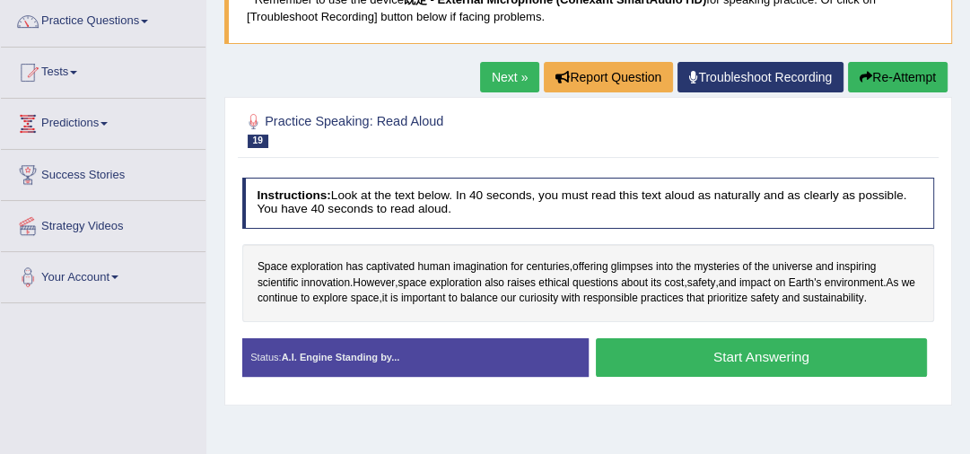
click at [800, 360] on button "Start Answering" at bounding box center [761, 357] width 331 height 39
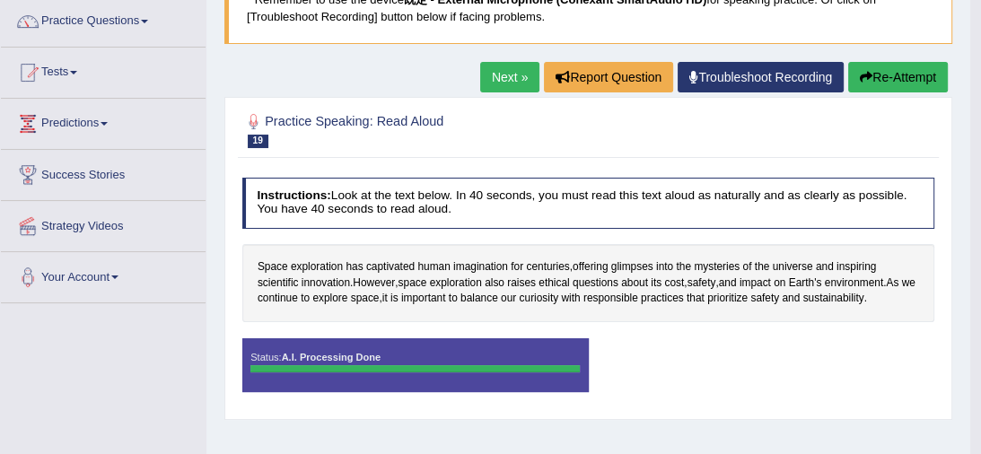
drag, startPoint x: 741, startPoint y: 354, endPoint x: 625, endPoint y: 244, distance: 160.0
click at [0, 0] on div "Saving your answer..." at bounding box center [0, 0] width 0 height 0
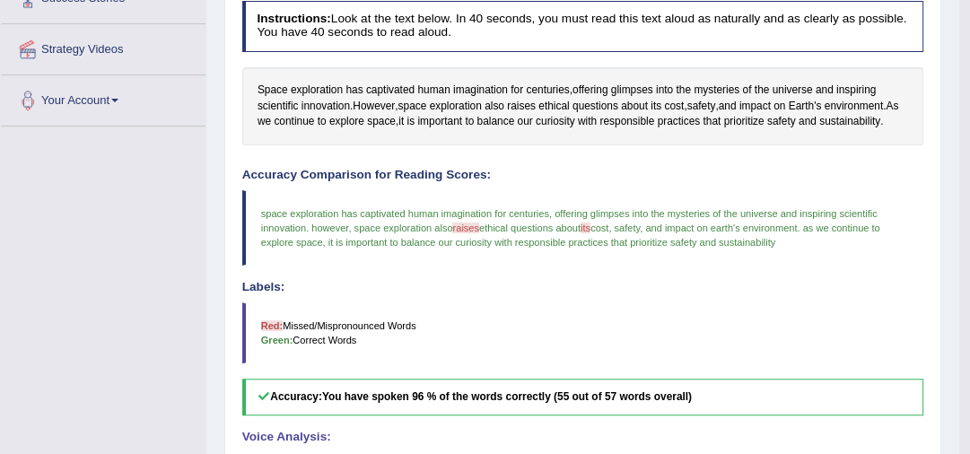
scroll to position [21, 0]
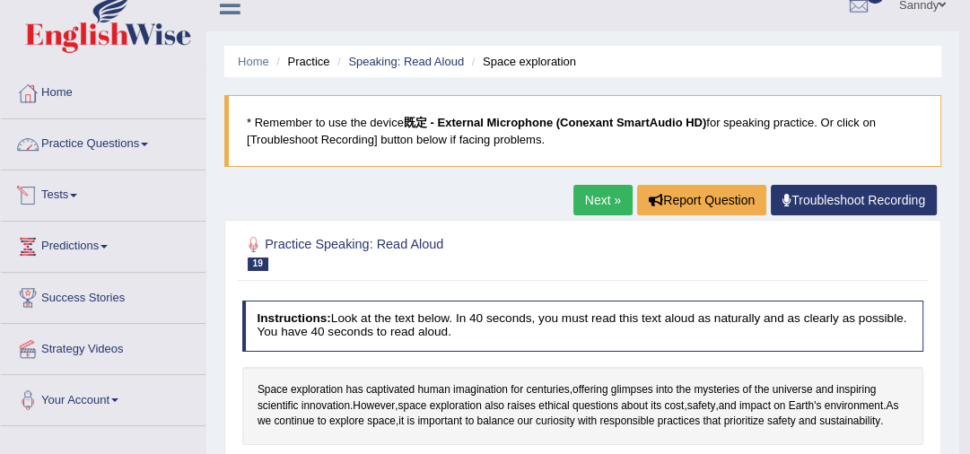
click at [98, 142] on link "Practice Questions" at bounding box center [103, 141] width 205 height 45
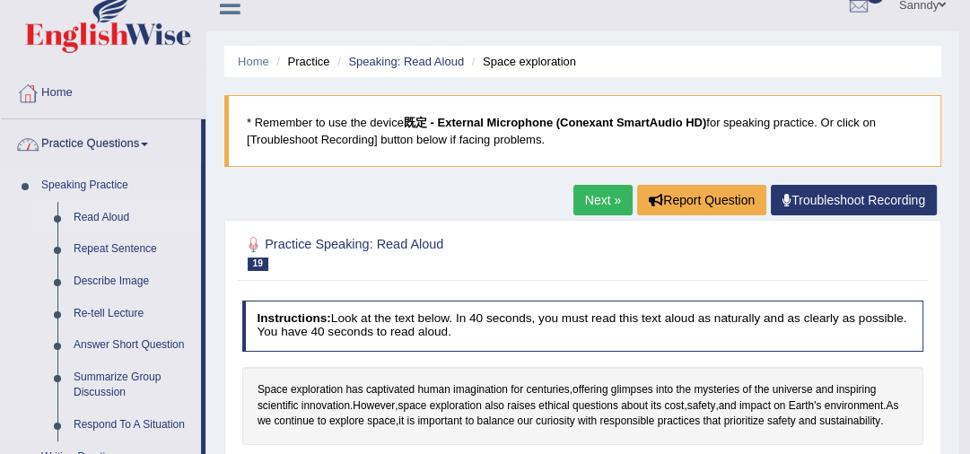
click at [90, 219] on link "Read Aloud" at bounding box center [134, 218] width 136 height 32
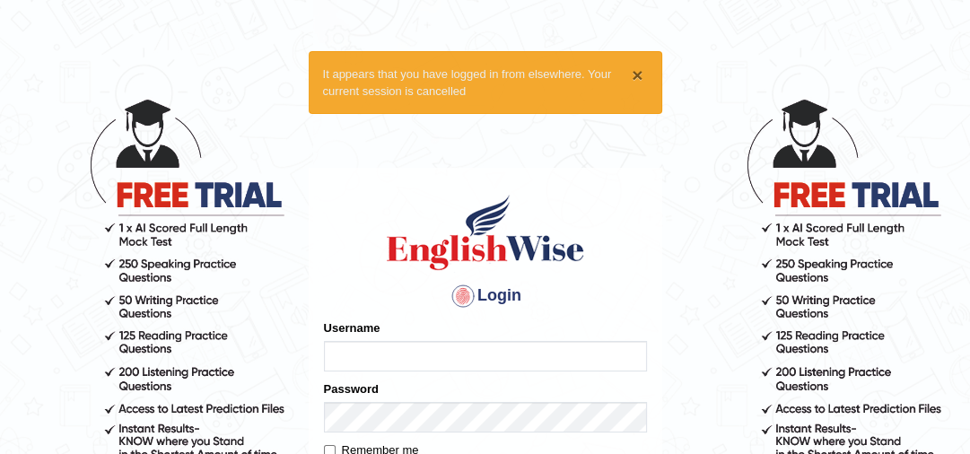
click at [636, 68] on button "×" at bounding box center [637, 75] width 11 height 19
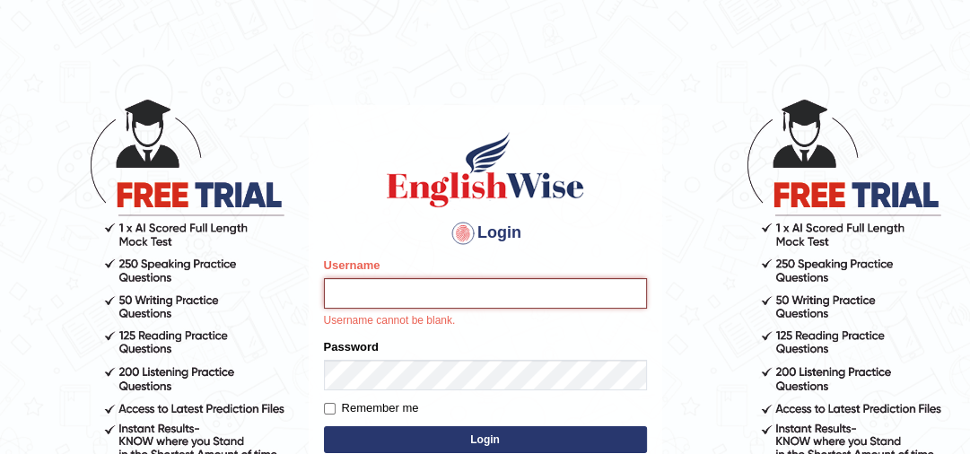
click at [404, 294] on input "Username" at bounding box center [485, 293] width 323 height 31
type input "Sanndy"
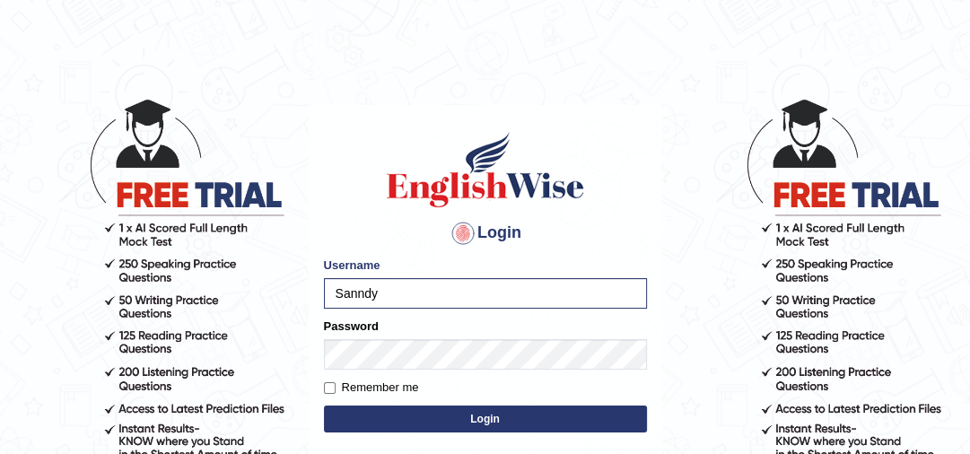
click at [410, 375] on form "Please fix the following errors: Username Sanndy Password Remember me Login" at bounding box center [485, 347] width 323 height 180
